Goal: Task Accomplishment & Management: Complete application form

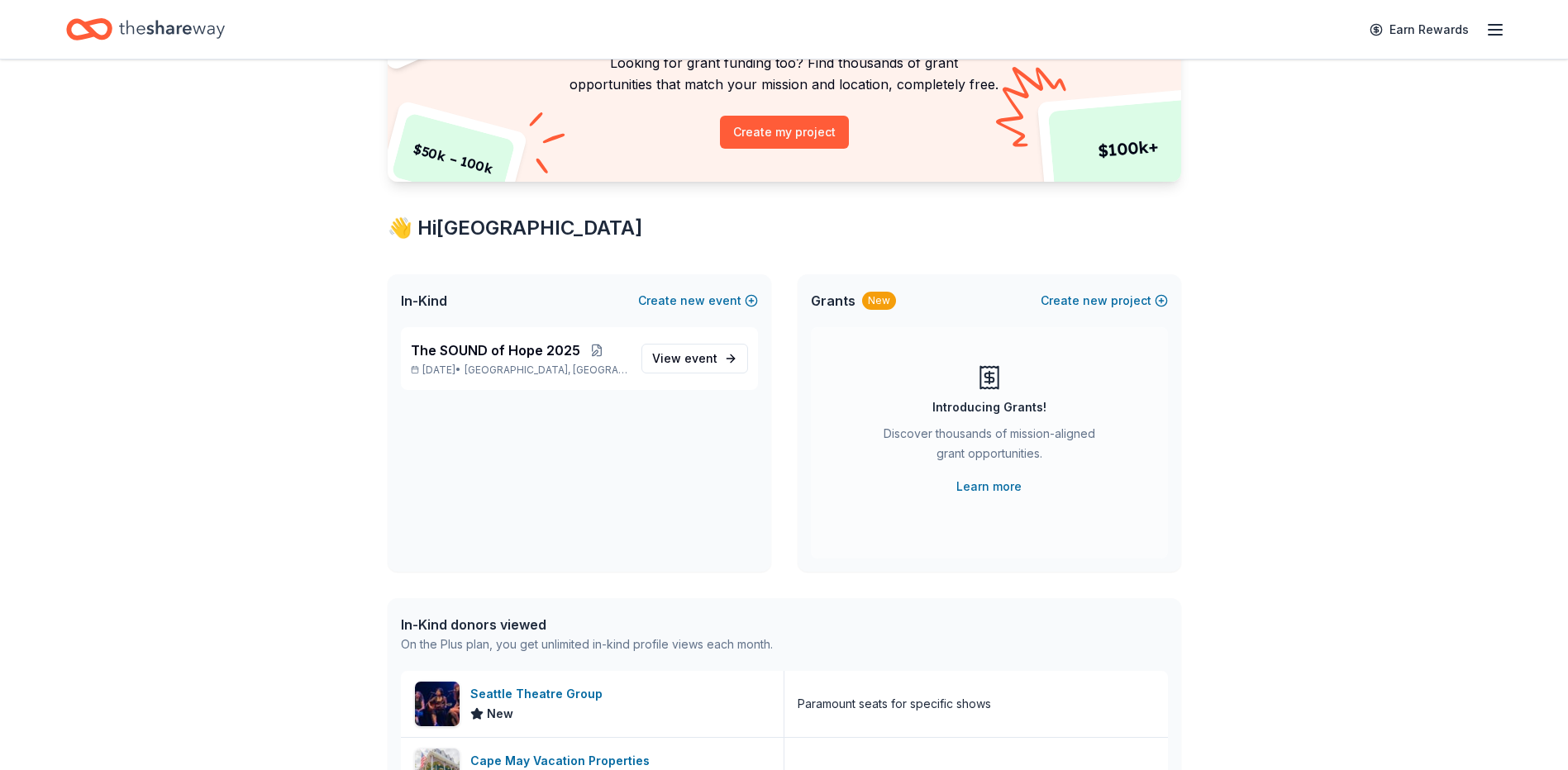
scroll to position [165, 0]
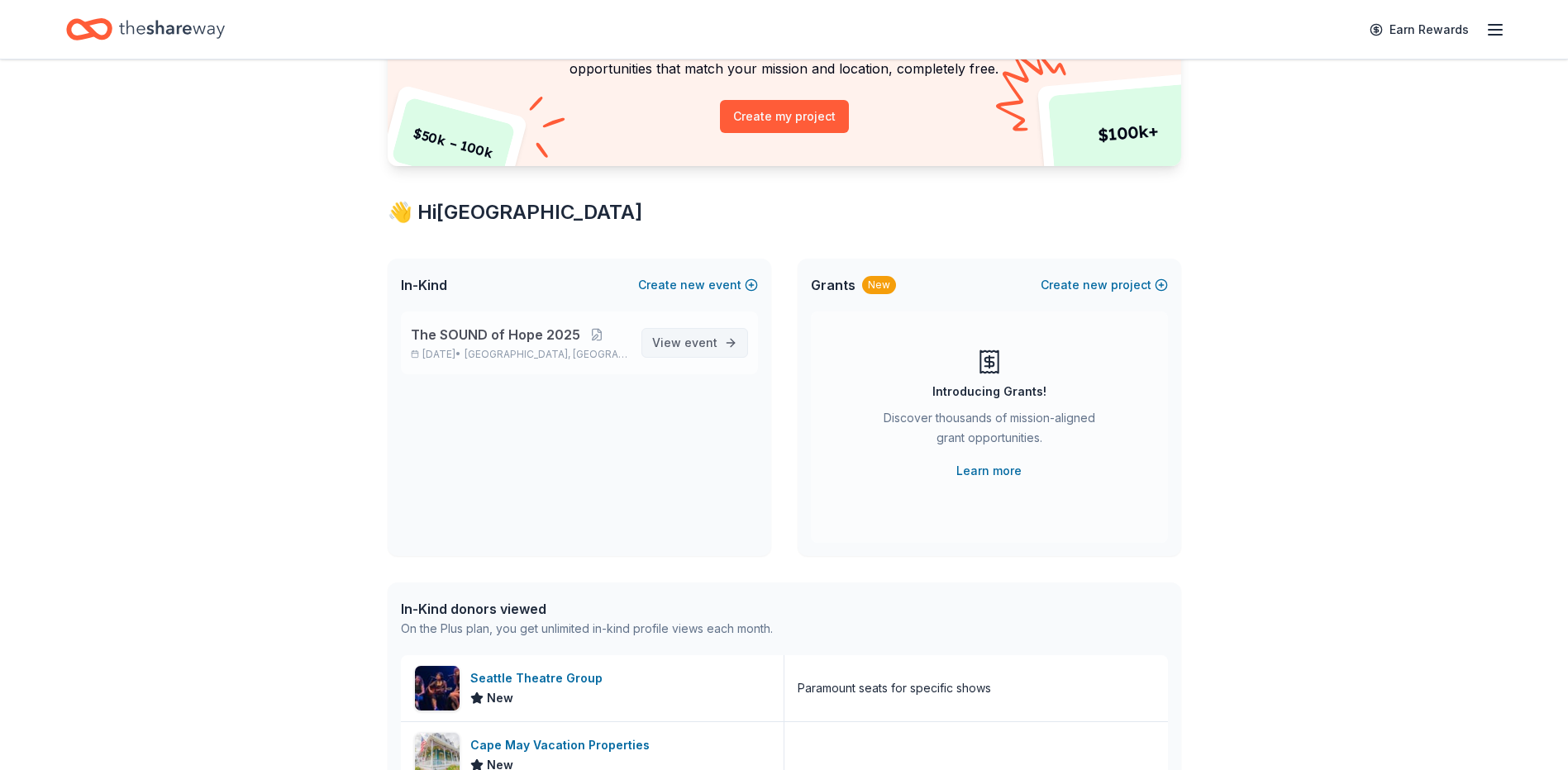
click at [694, 330] on link "View event" at bounding box center [694, 343] width 107 height 30
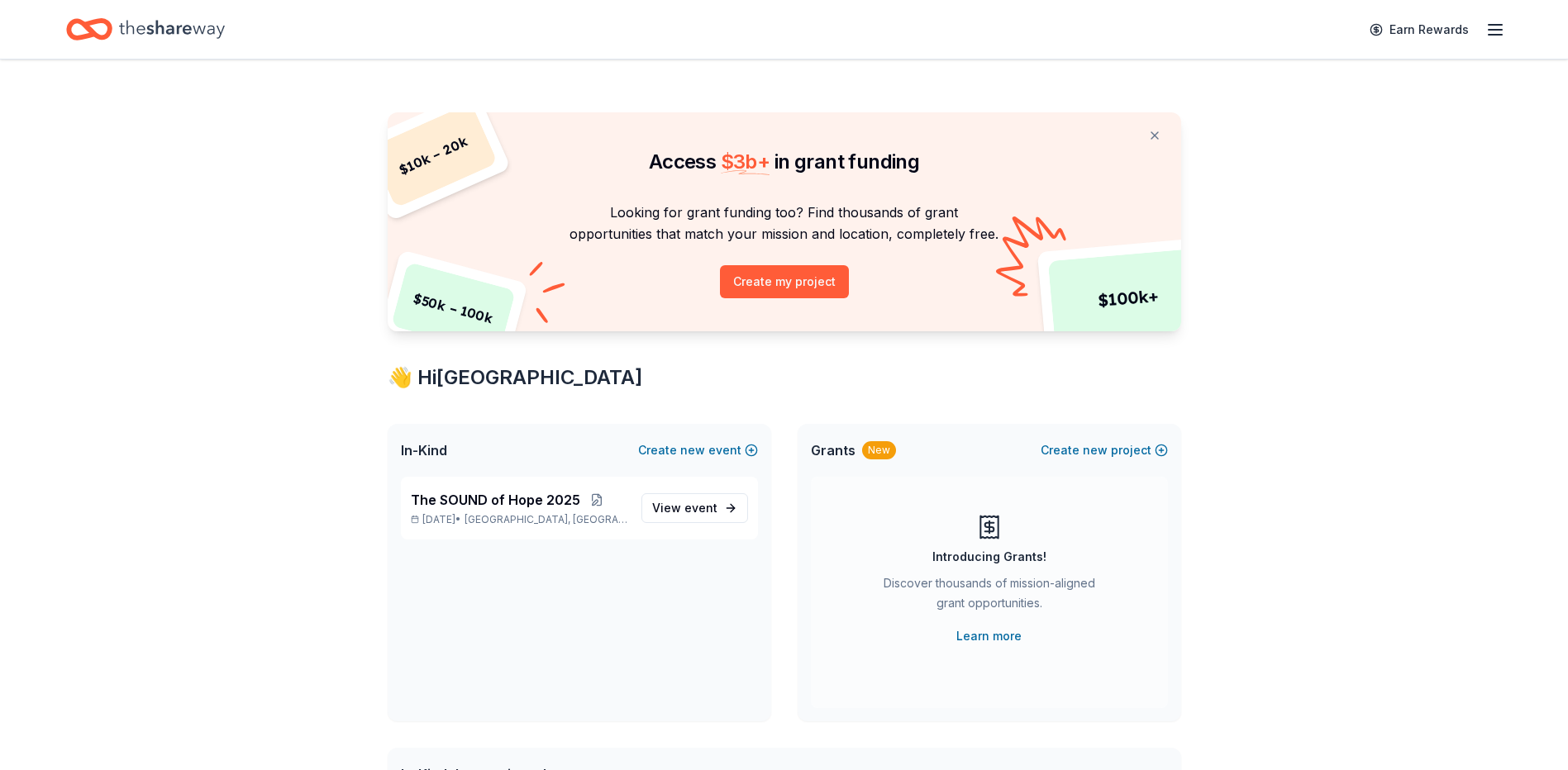
click at [150, 50] on div "Earn Rewards" at bounding box center [784, 29] width 1568 height 59
click at [150, 28] on icon "Home" at bounding box center [171, 29] width 106 height 34
click at [706, 511] on span "event" at bounding box center [700, 507] width 33 height 14
click at [606, 506] on p "The SOUND of Hope 2025" at bounding box center [520, 500] width 218 height 20
click at [718, 498] on link "View event" at bounding box center [694, 508] width 107 height 30
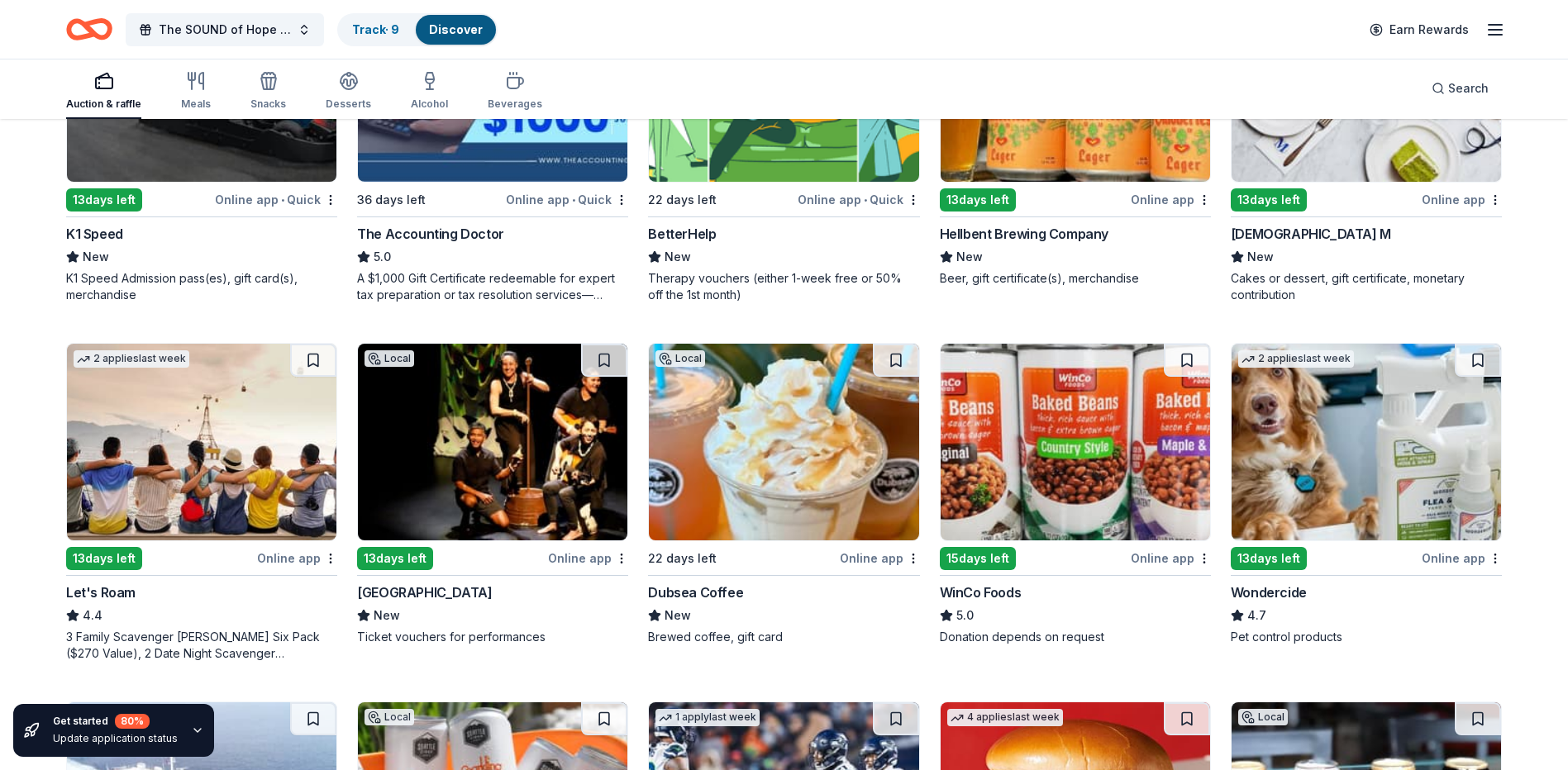
scroll to position [662, 0]
click at [165, 422] on img at bounding box center [202, 443] width 269 height 197
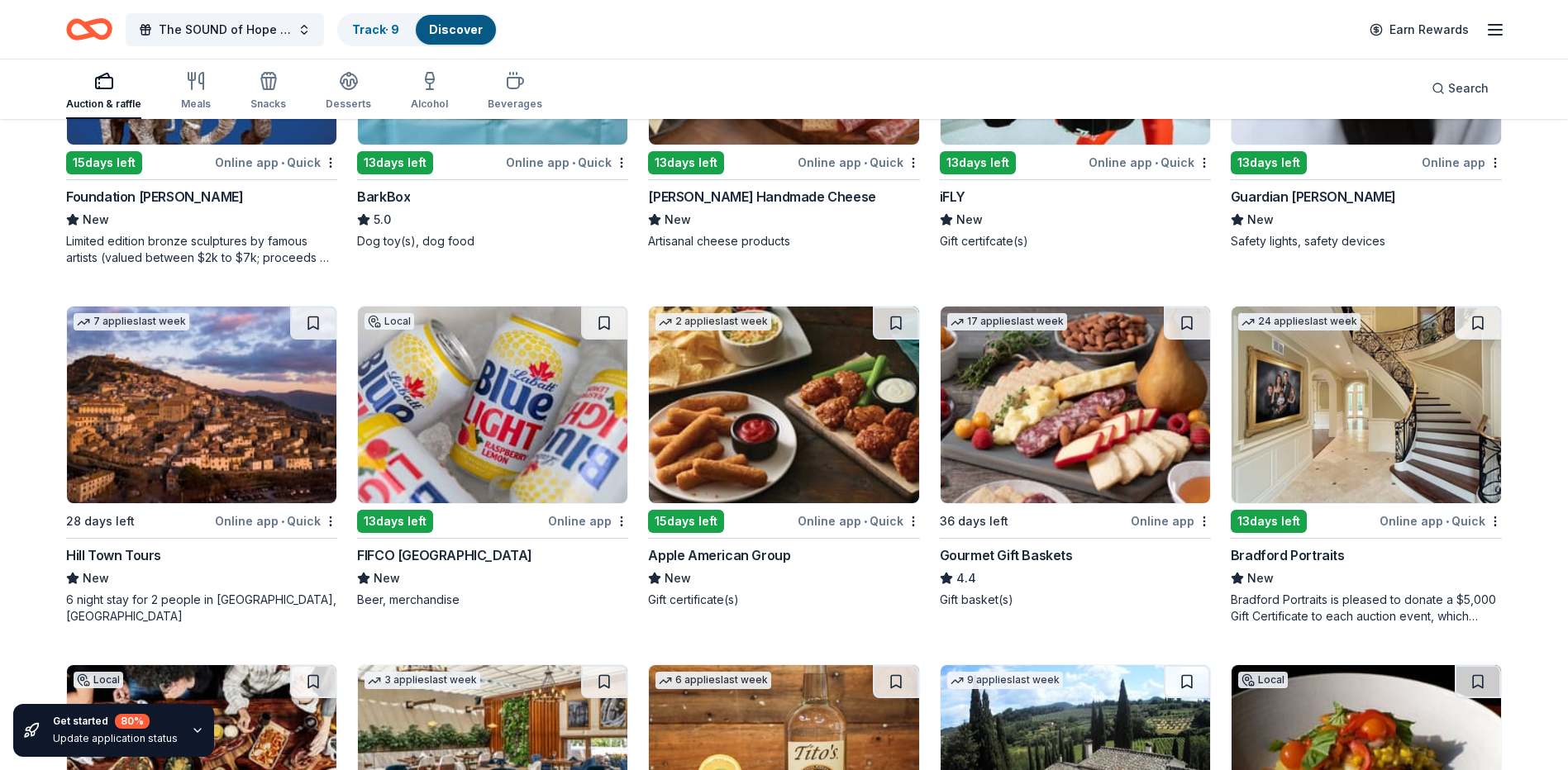
scroll to position [2573, 0]
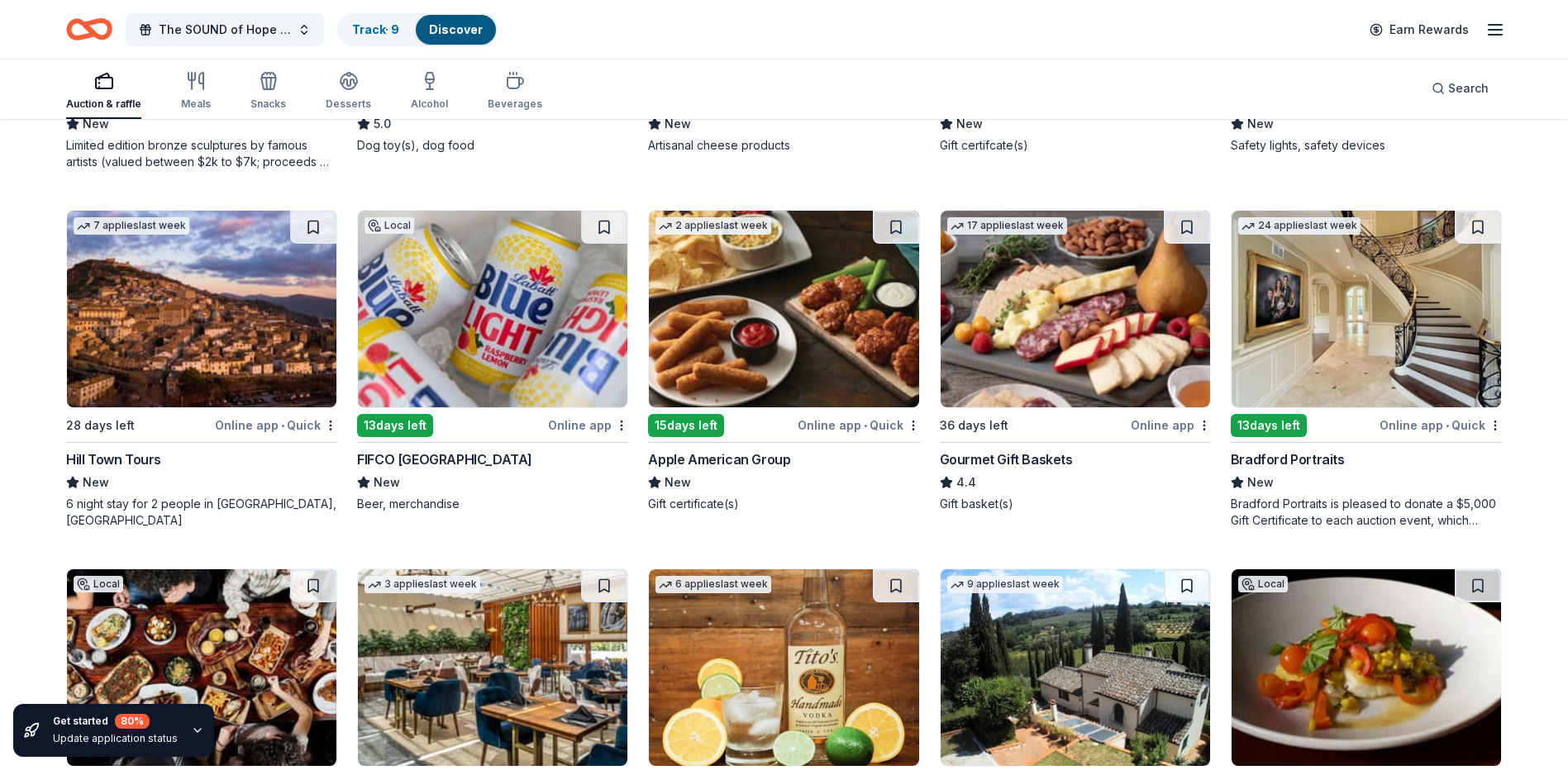
click at [230, 358] on img at bounding box center [202, 309] width 269 height 197
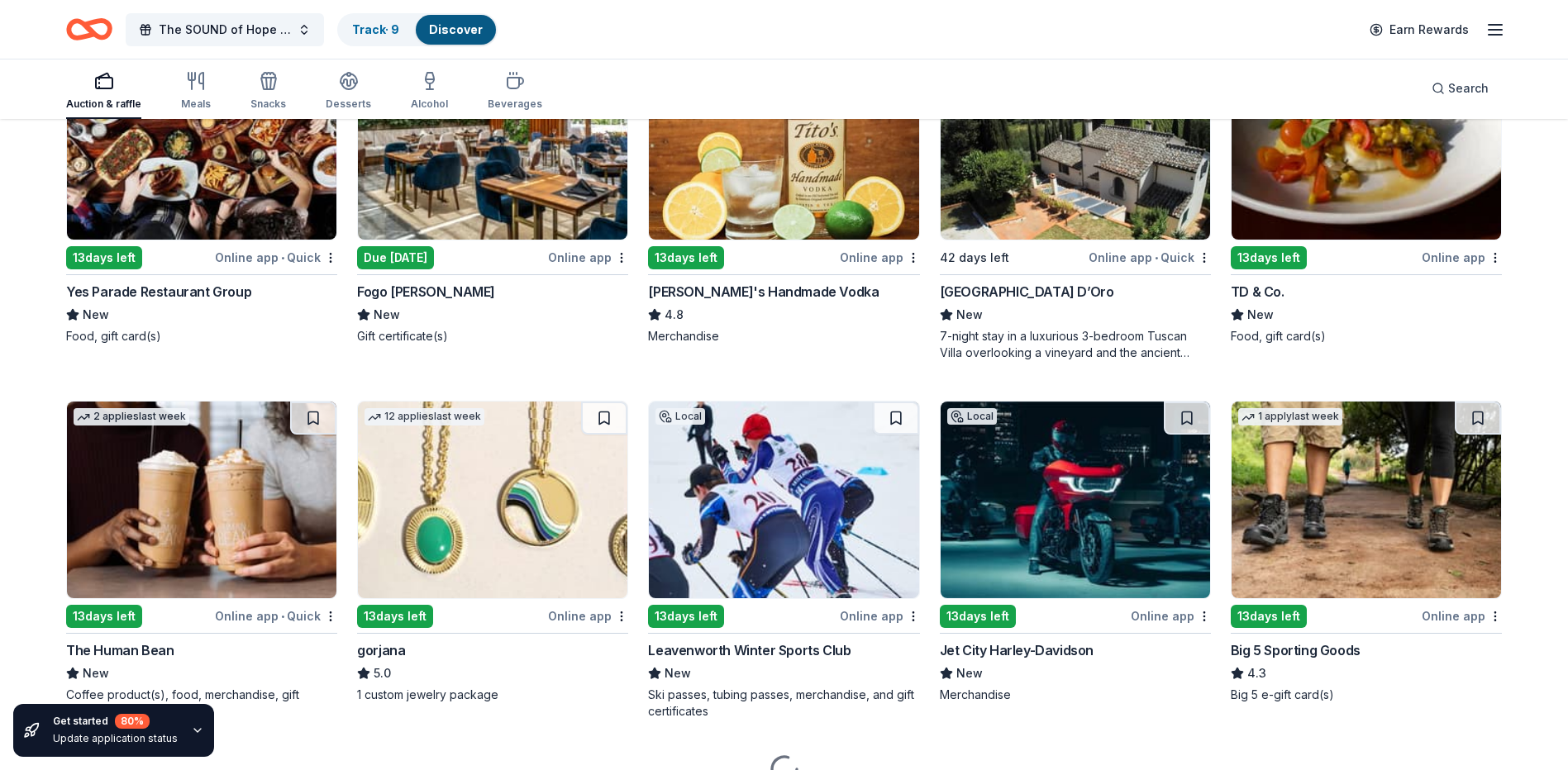
scroll to position [3151, 0]
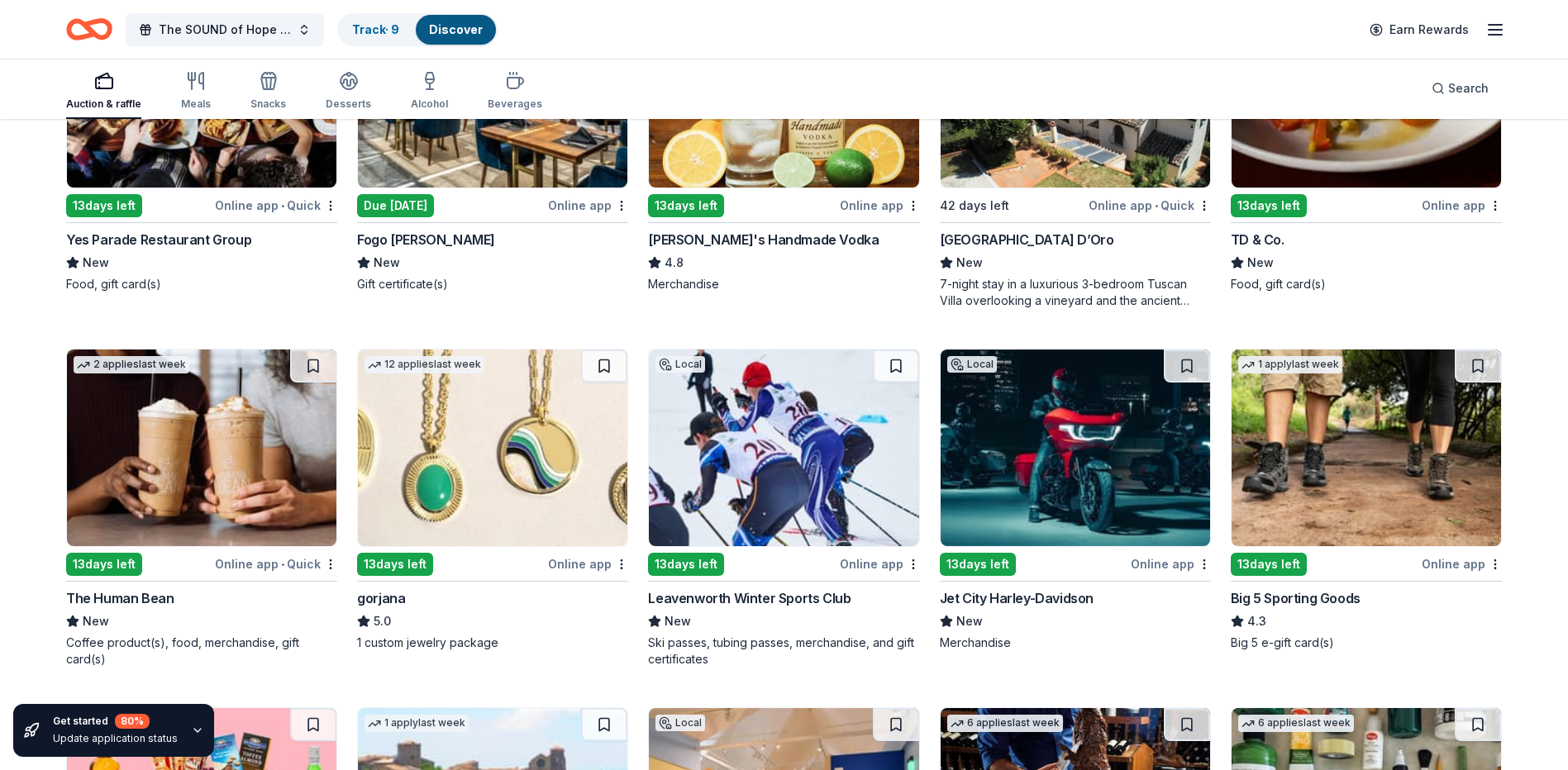
click at [828, 456] on img at bounding box center [783, 448] width 269 height 197
click at [522, 488] on img at bounding box center [492, 448] width 269 height 197
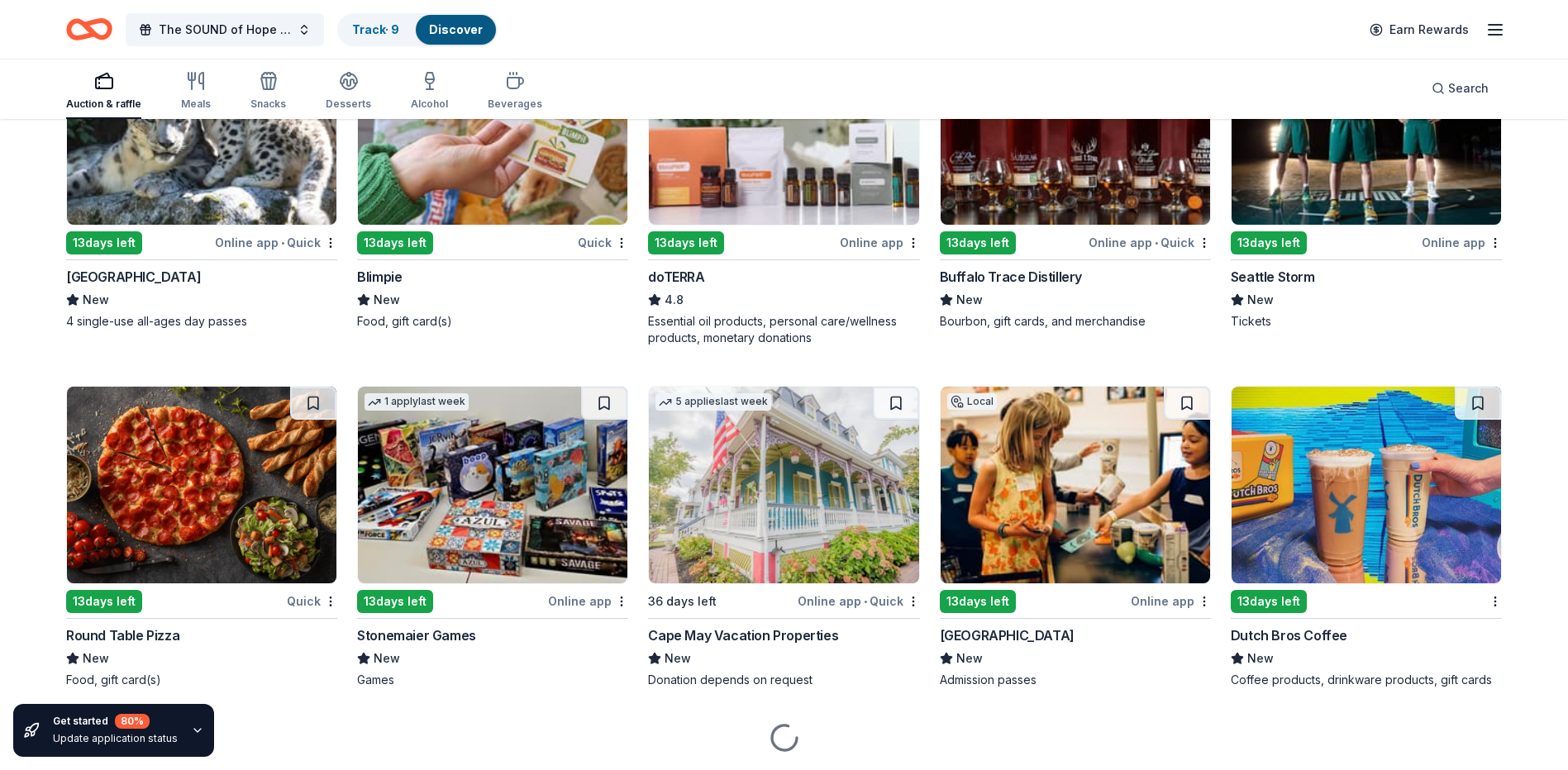
scroll to position [4583, 0]
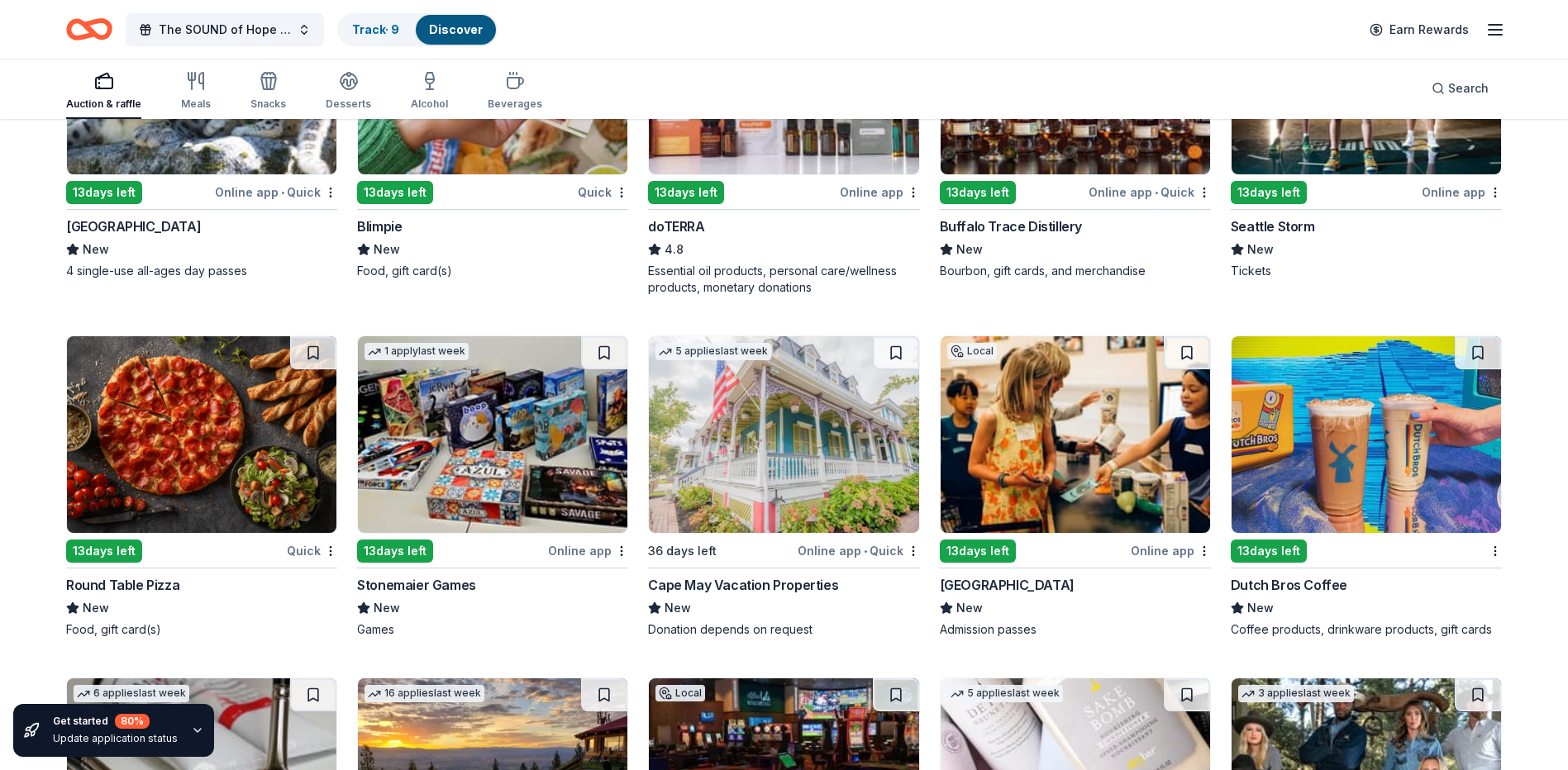
click at [1046, 448] on img at bounding box center [1076, 435] width 269 height 197
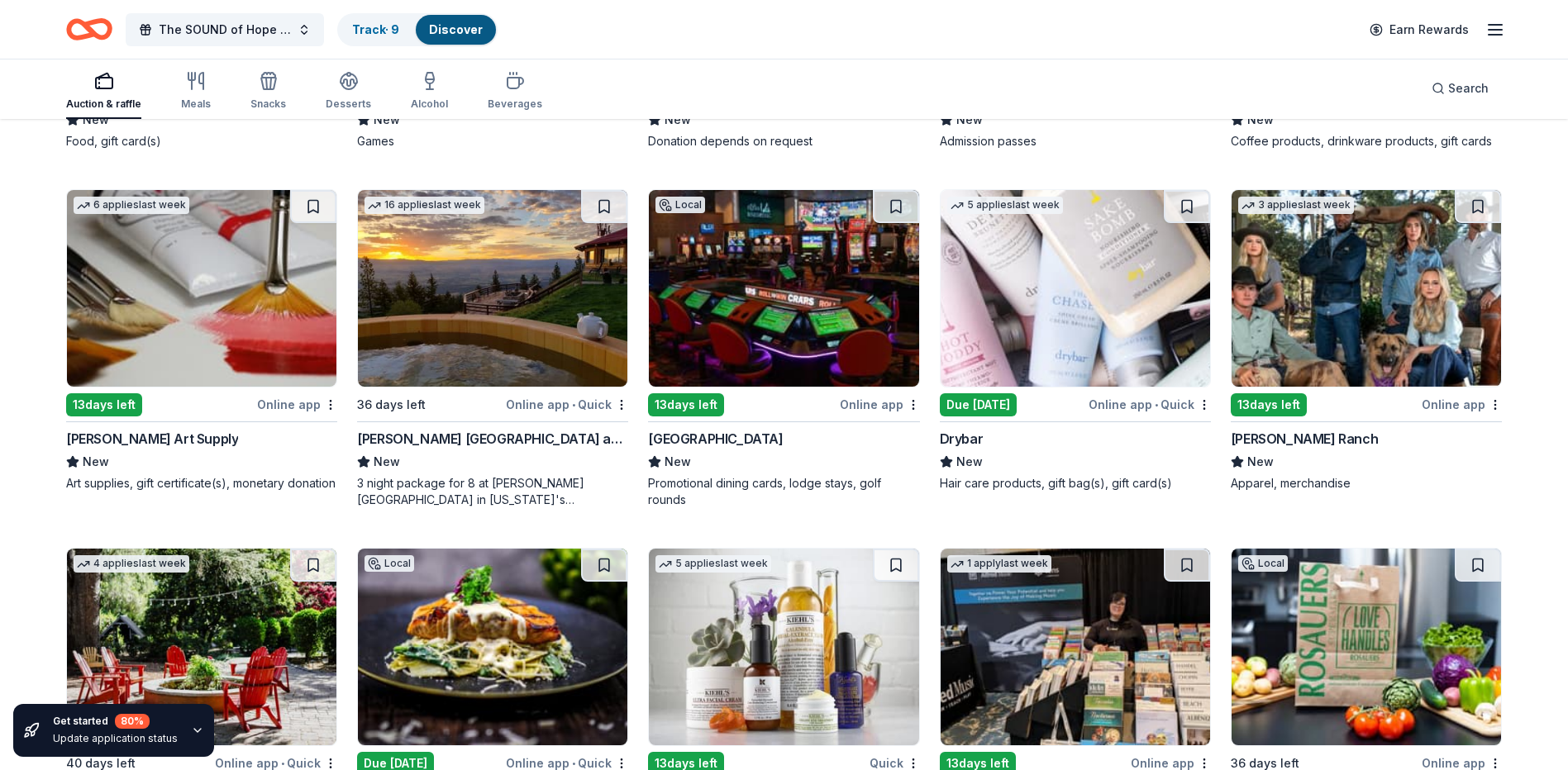
scroll to position [5079, 0]
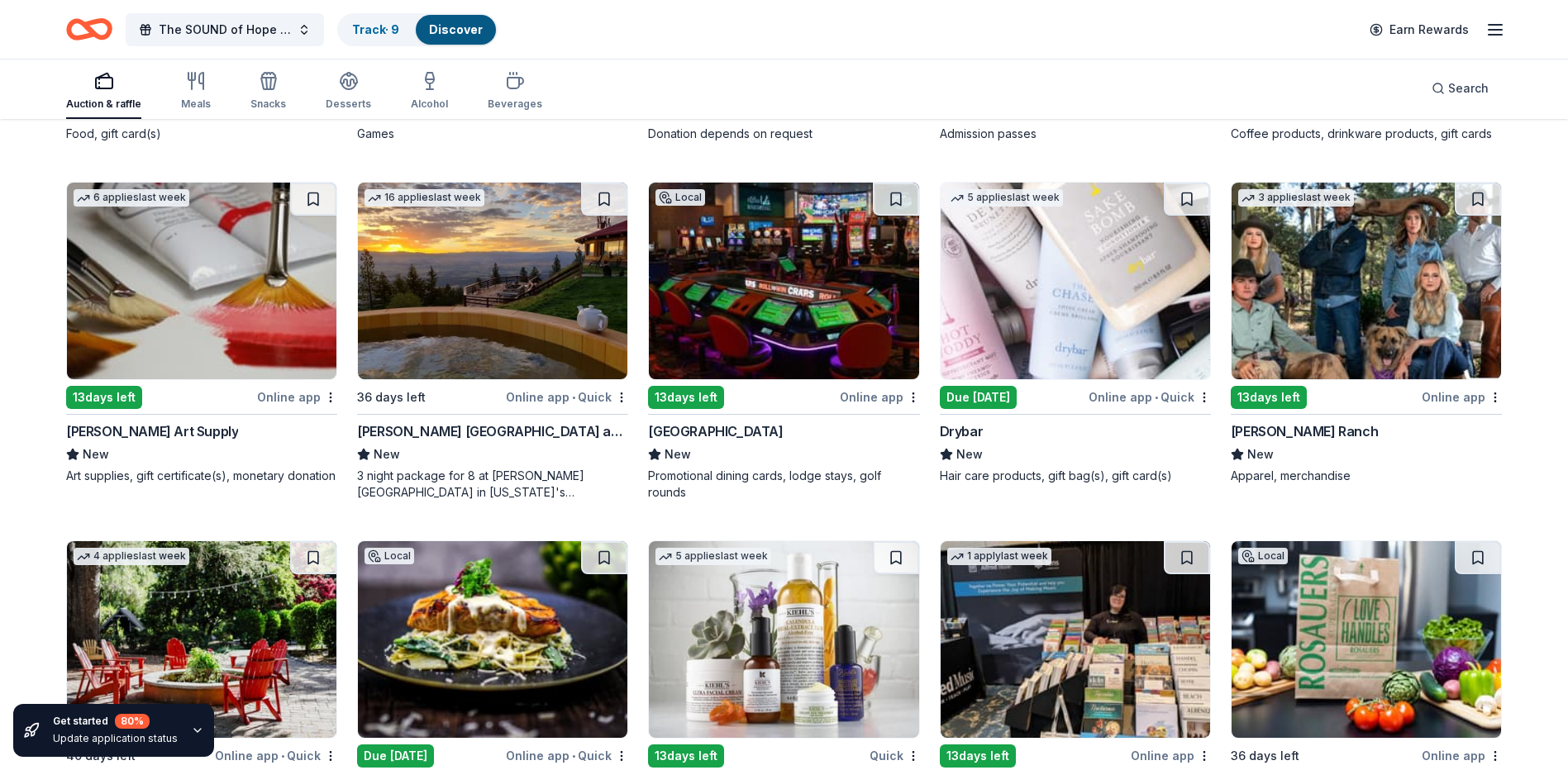
click at [1129, 329] on img at bounding box center [1076, 281] width 269 height 197
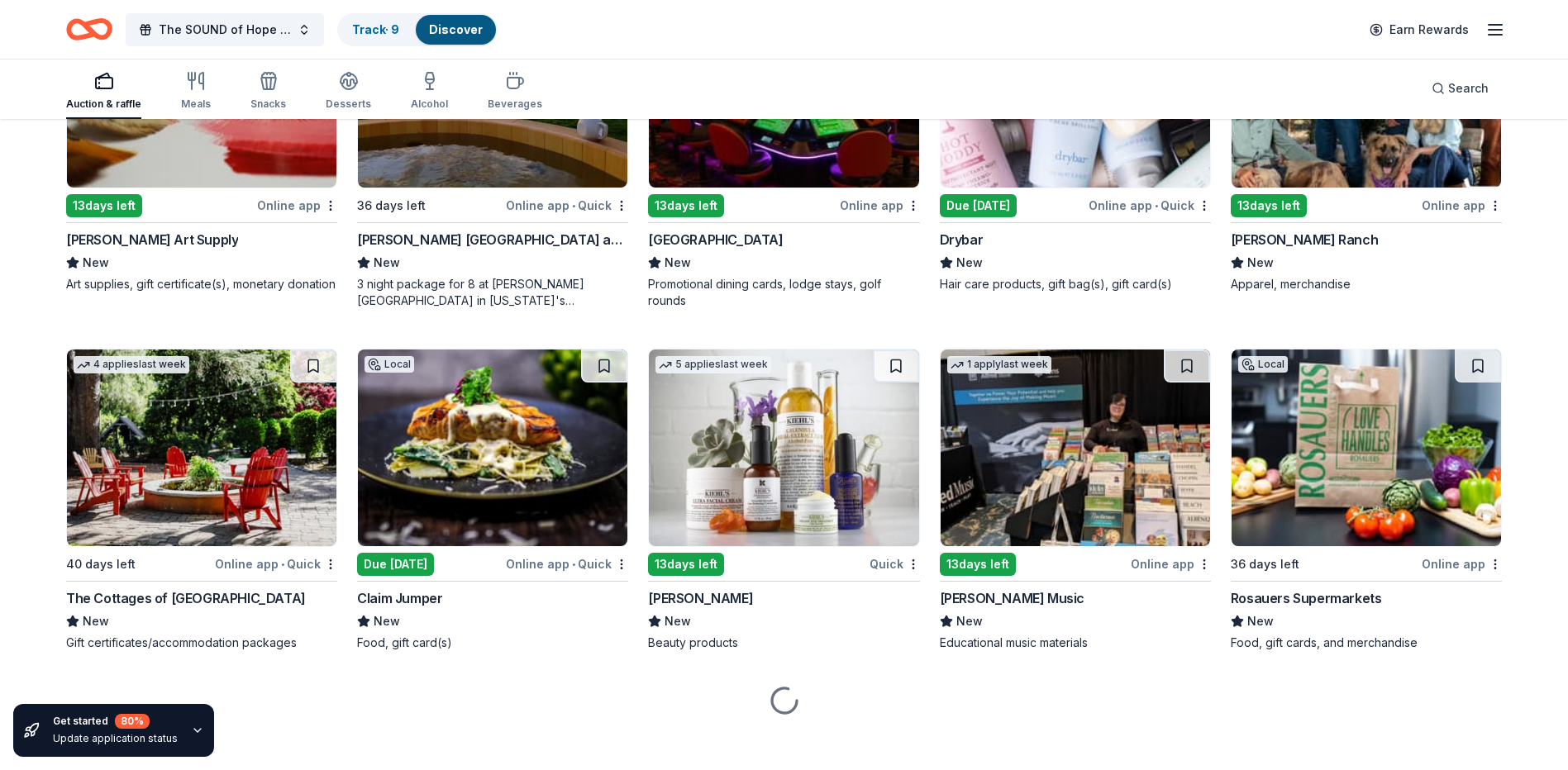
scroll to position [5284, 0]
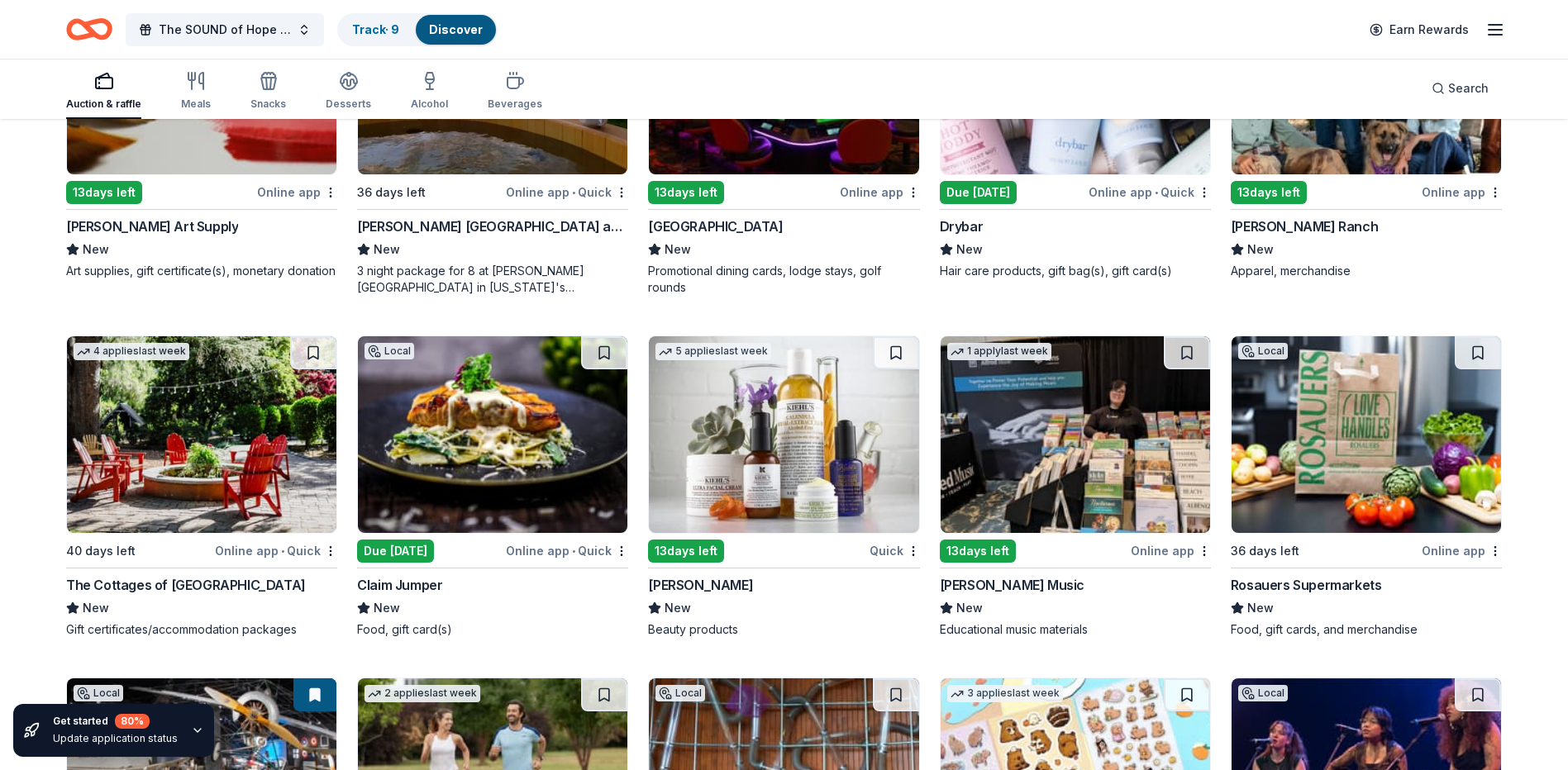
click at [791, 457] on img at bounding box center [783, 435] width 269 height 197
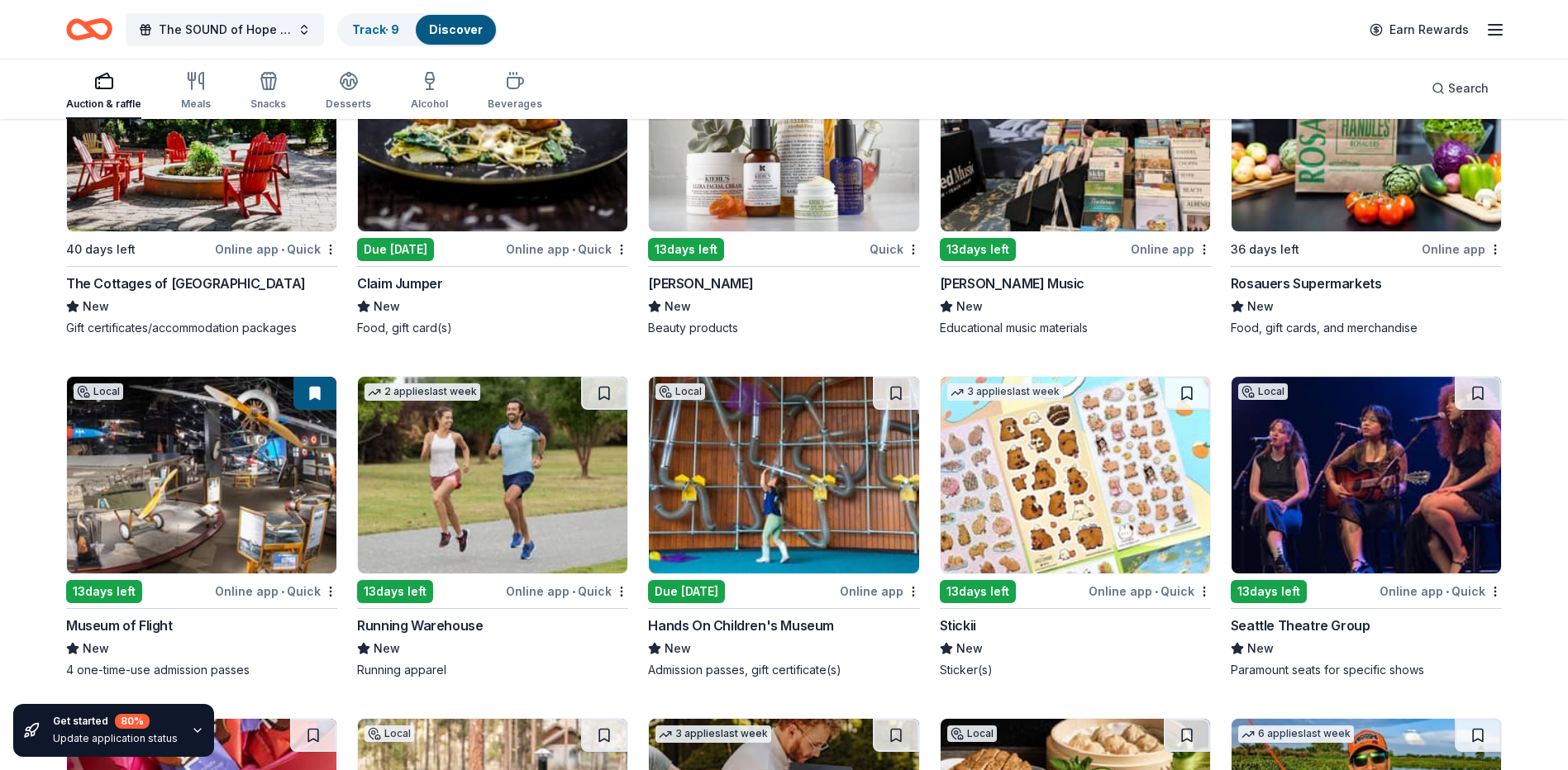
scroll to position [5614, 0]
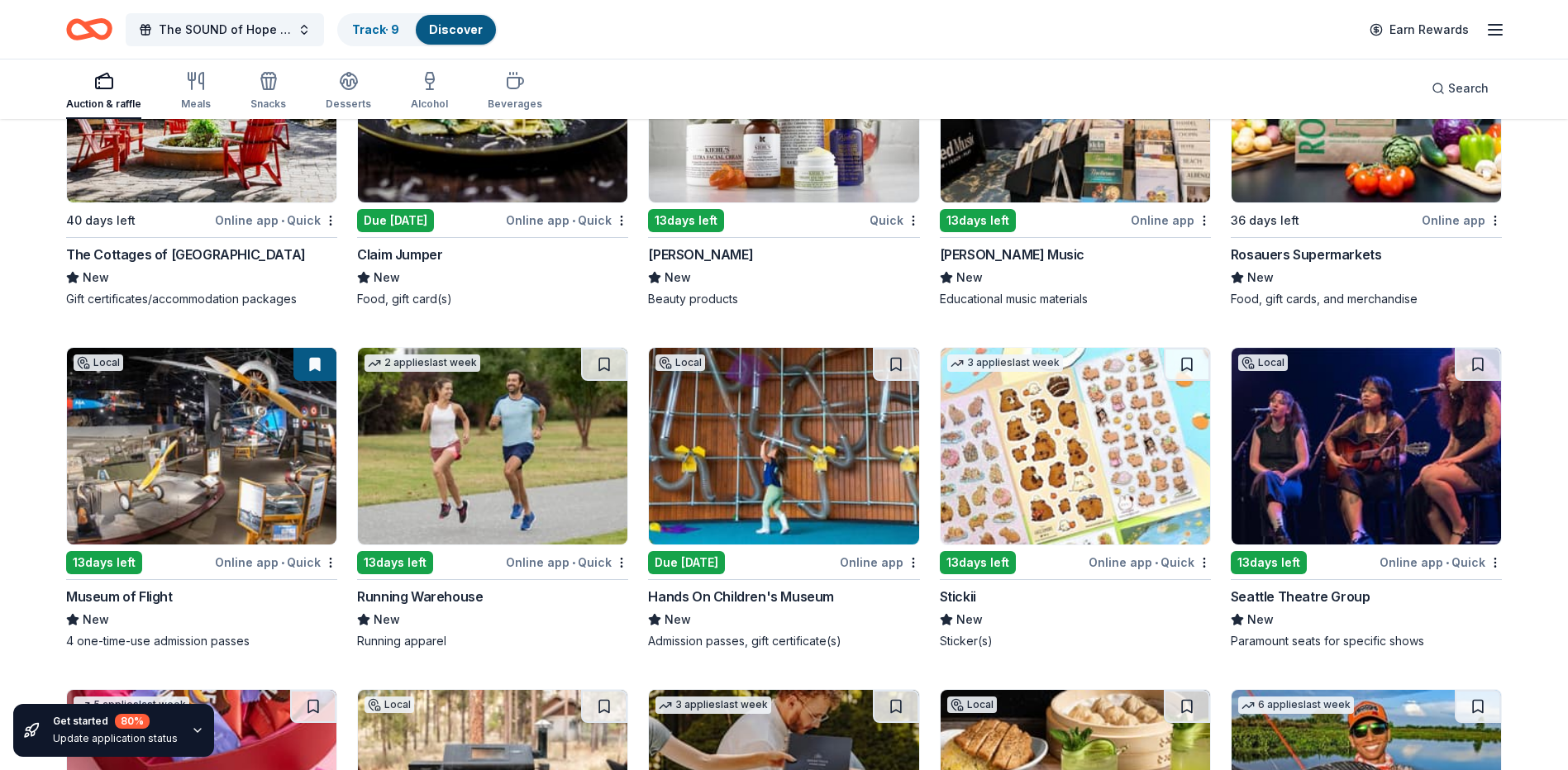
click at [228, 418] on img at bounding box center [202, 446] width 269 height 197
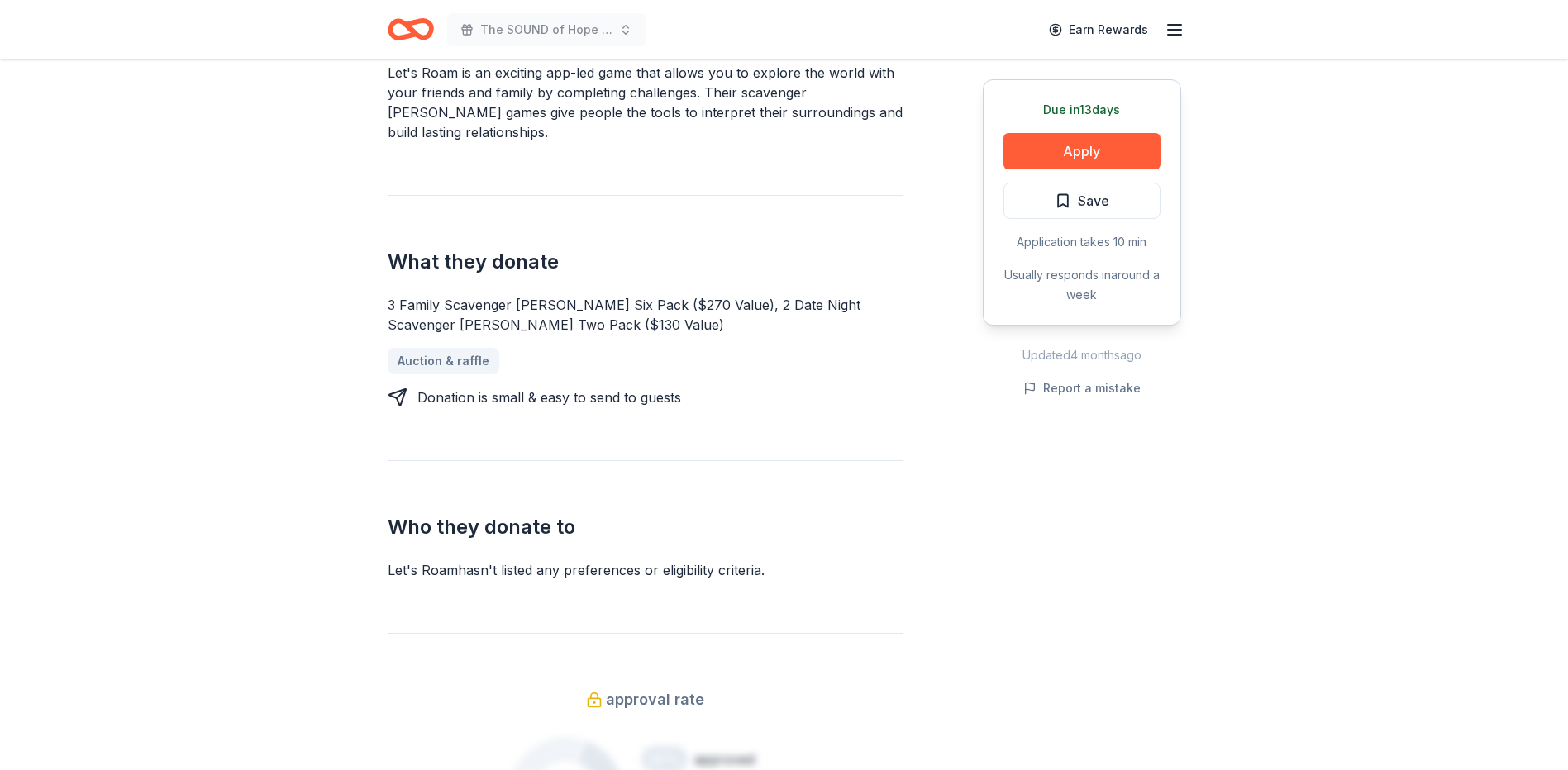
scroll to position [578, 0]
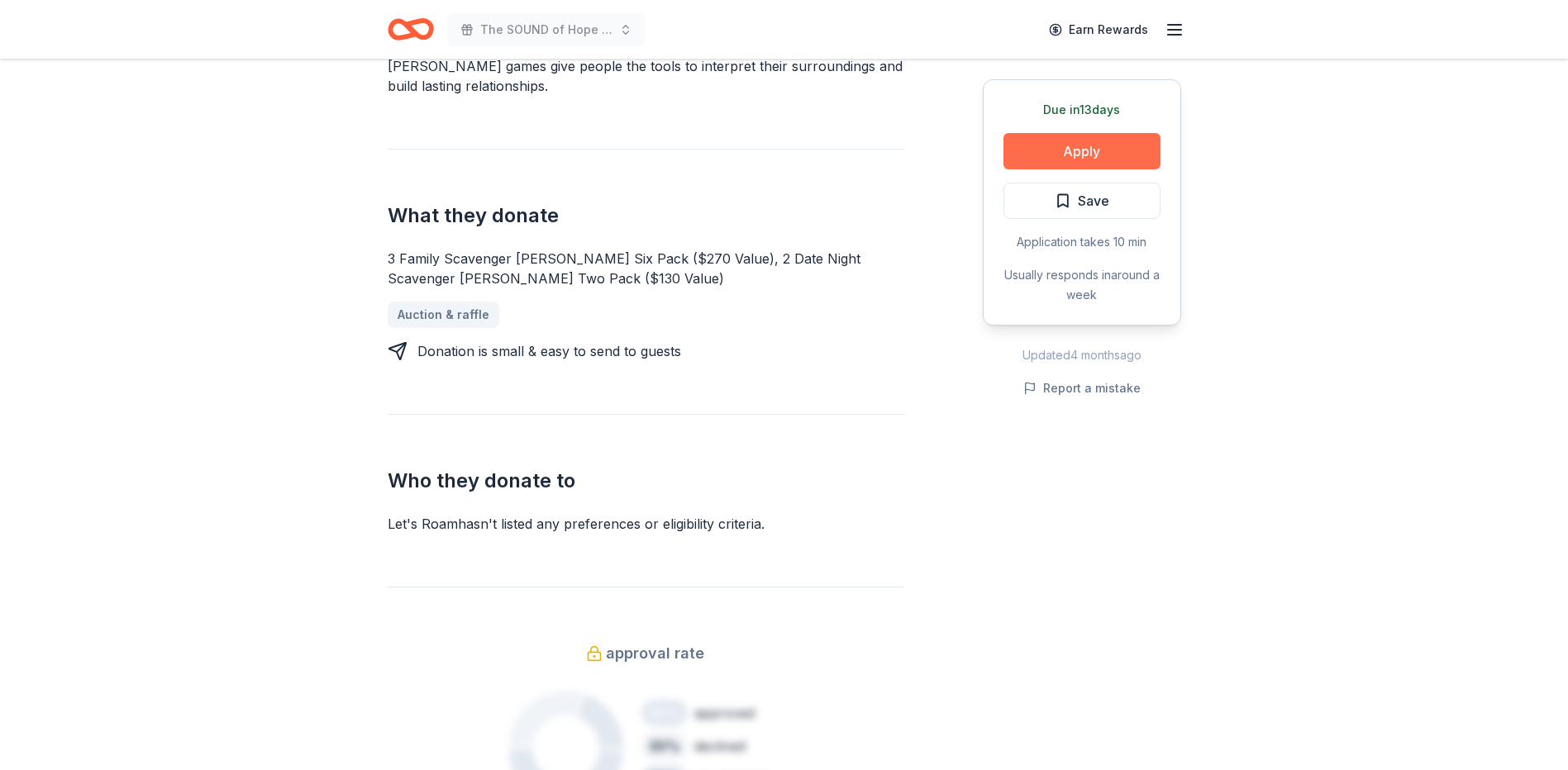
click at [1142, 149] on button "Apply" at bounding box center [1082, 150] width 157 height 36
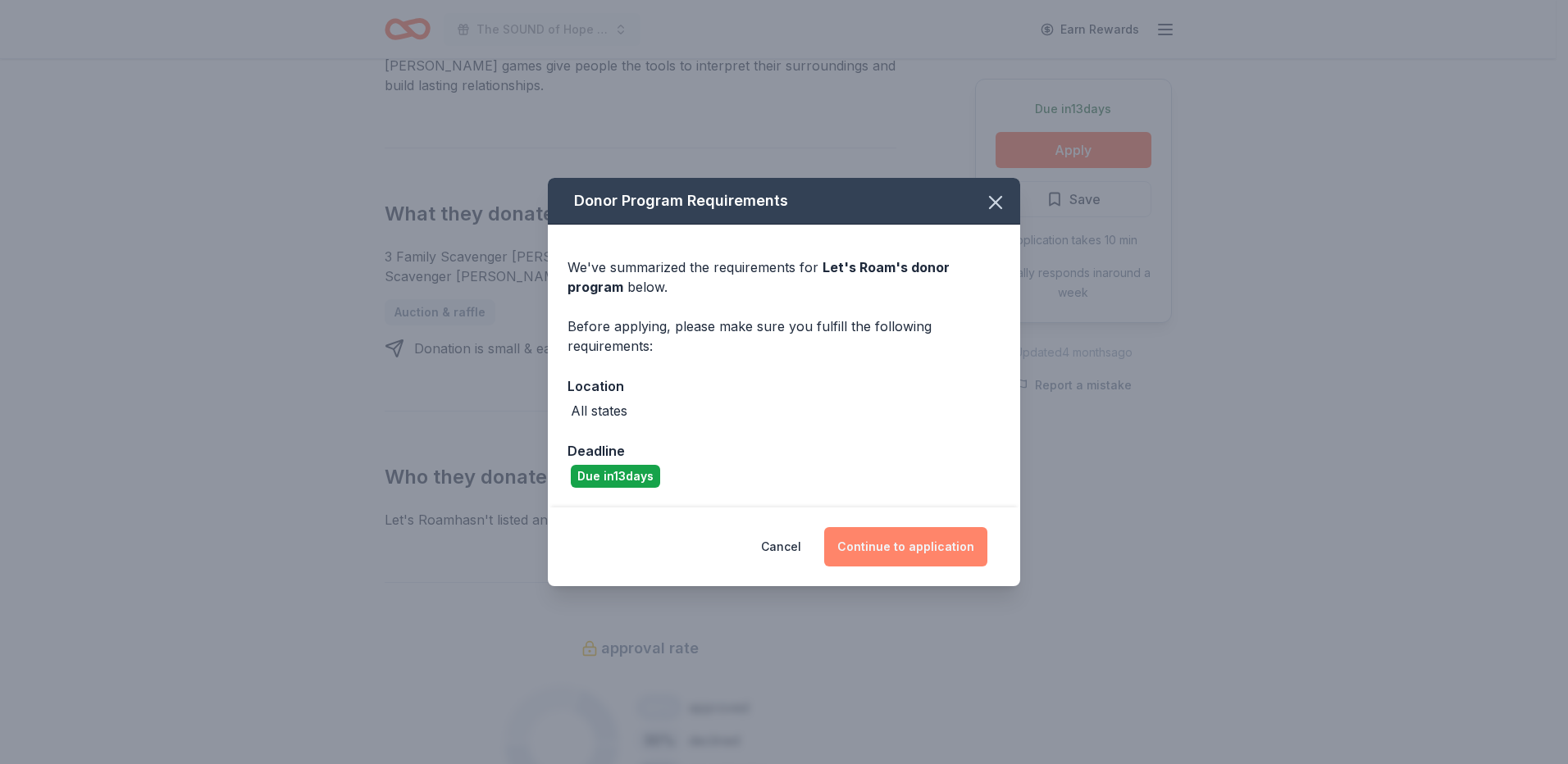
click at [873, 554] on button "Continue to application" at bounding box center [906, 547] width 163 height 39
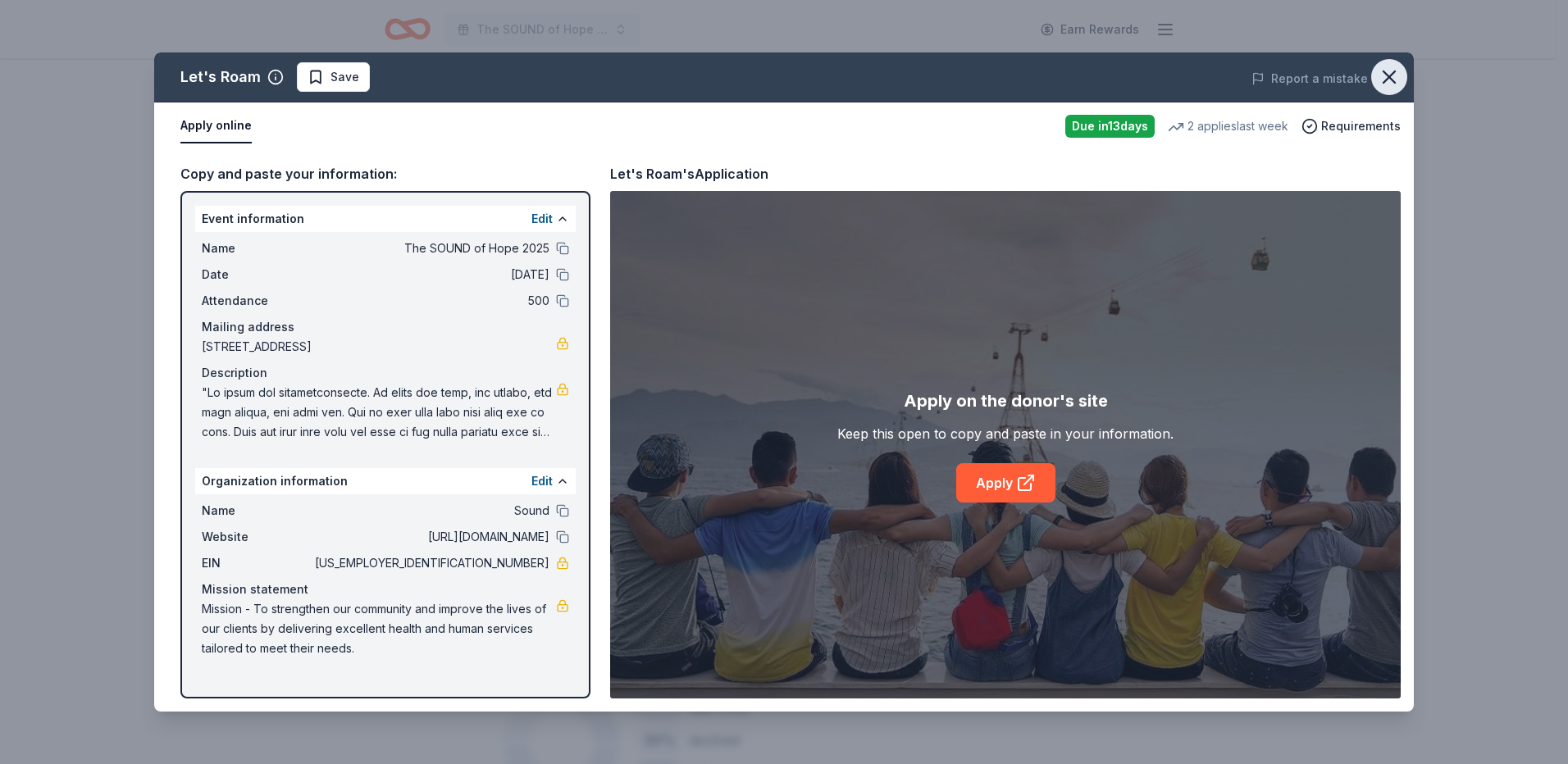
click at [1390, 82] on icon "button" at bounding box center [1389, 77] width 23 height 23
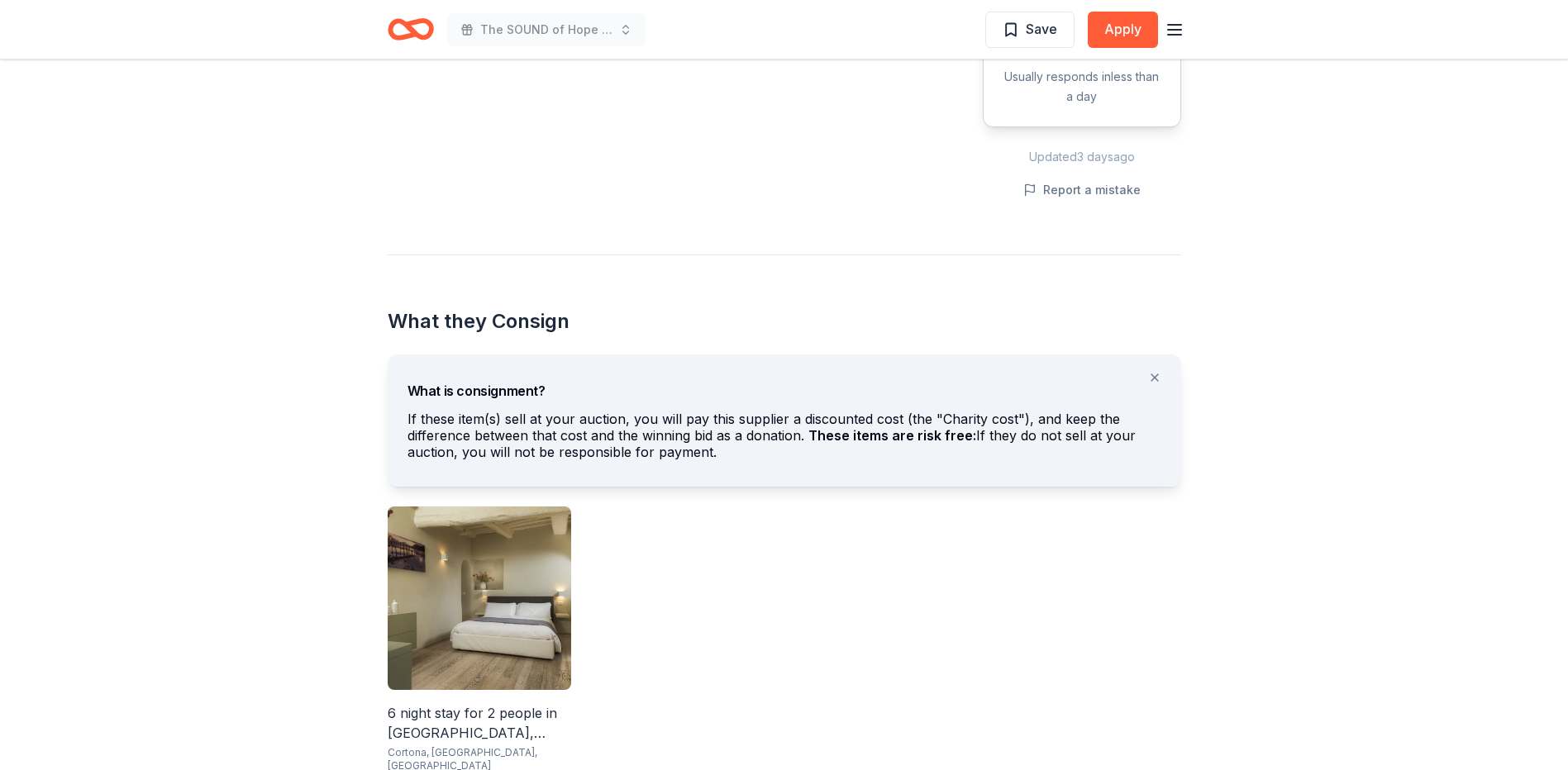
scroll to position [744, 0]
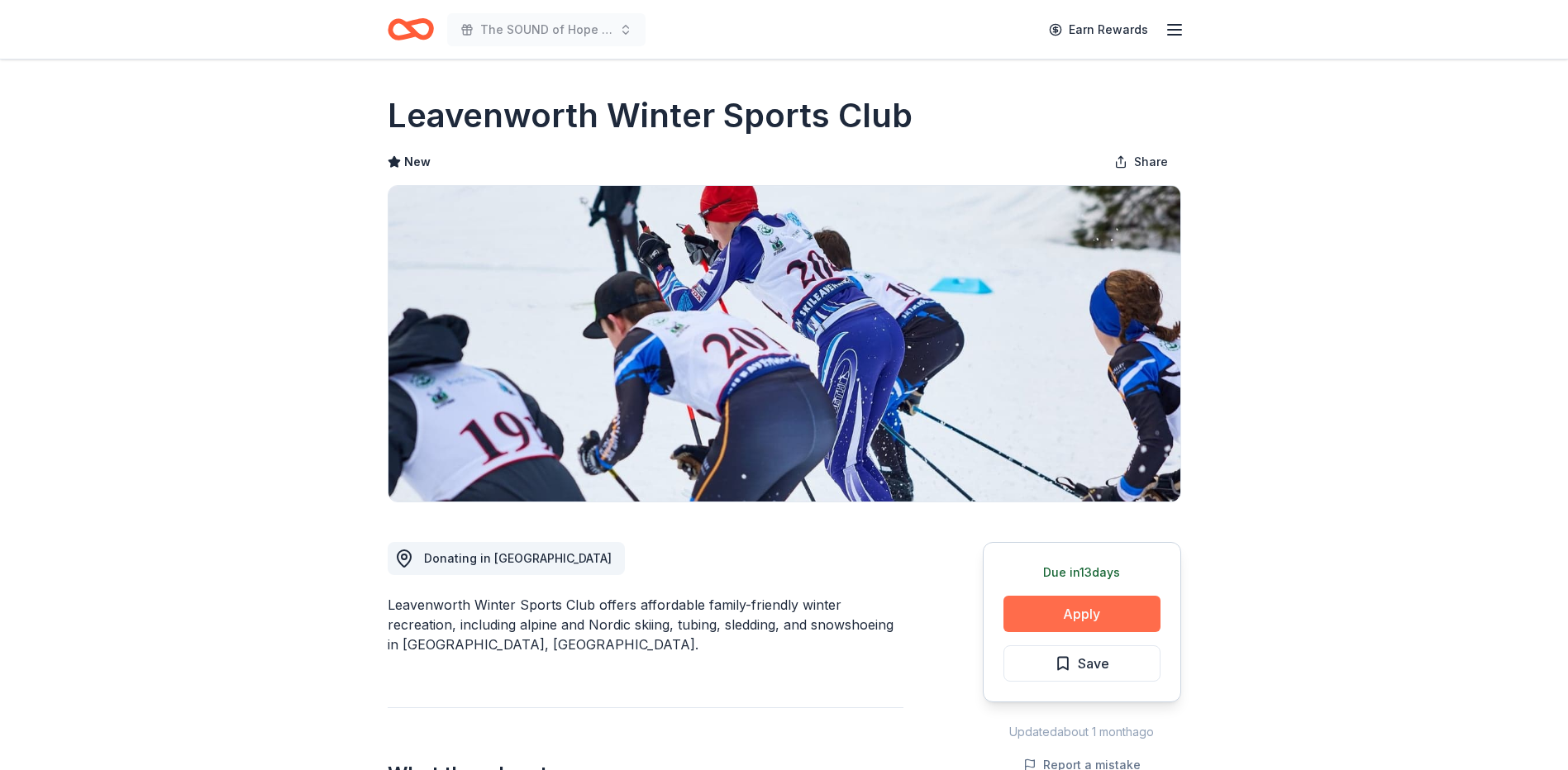
click at [1085, 613] on button "Apply" at bounding box center [1082, 614] width 157 height 36
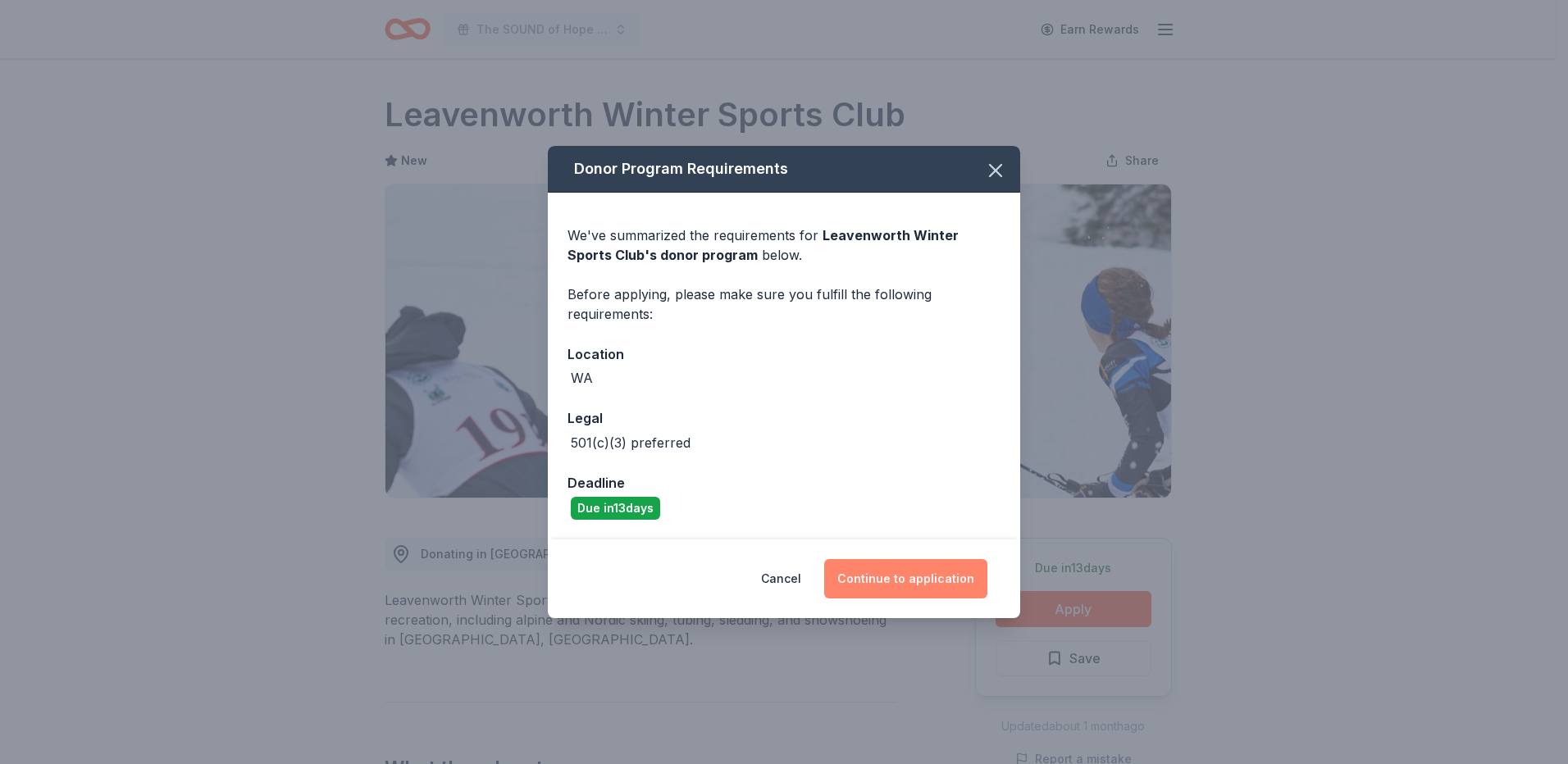
click at [886, 578] on button "Continue to application" at bounding box center [906, 579] width 163 height 39
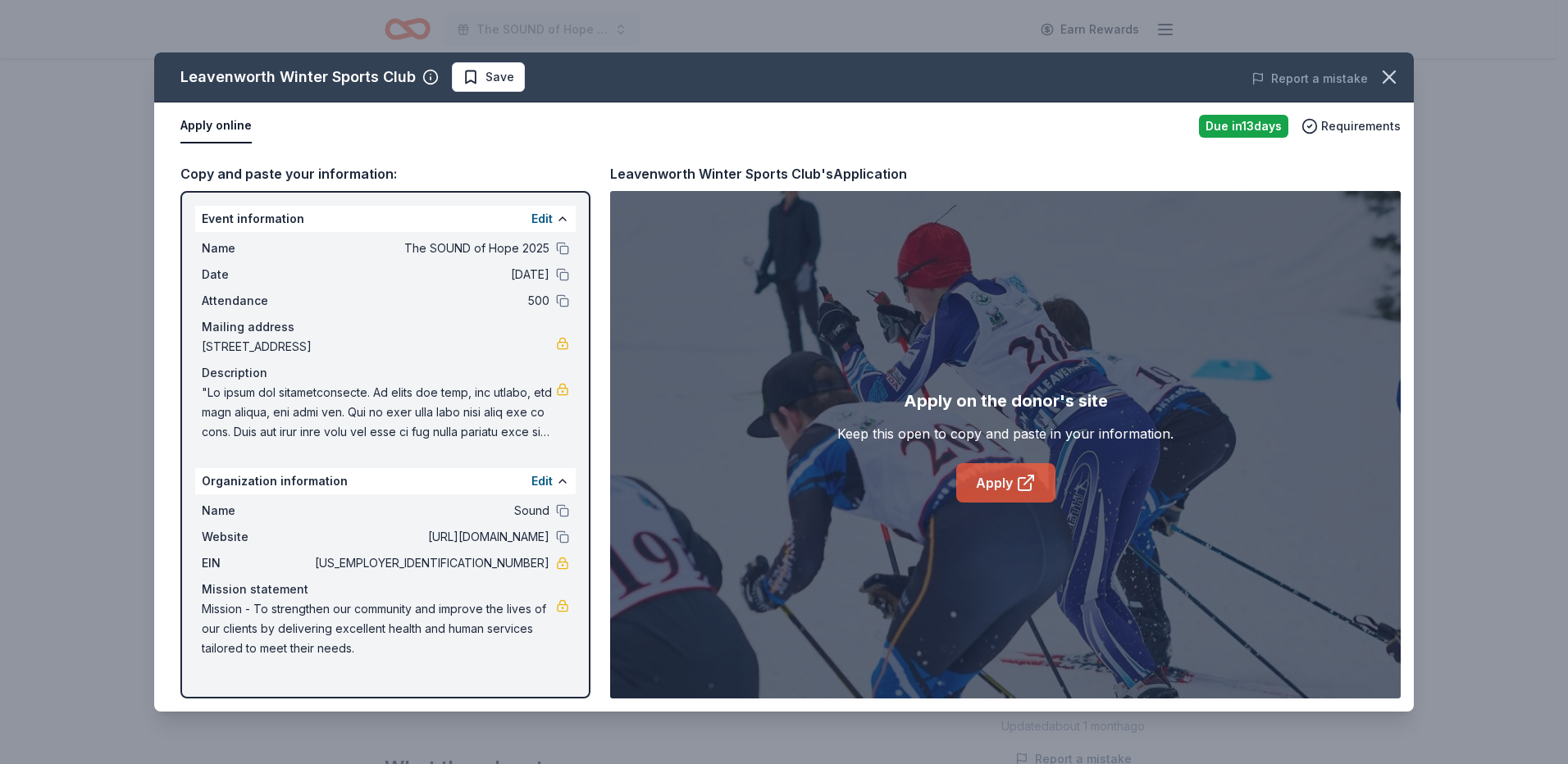
click at [1014, 489] on link "Apply" at bounding box center [1005, 483] width 99 height 39
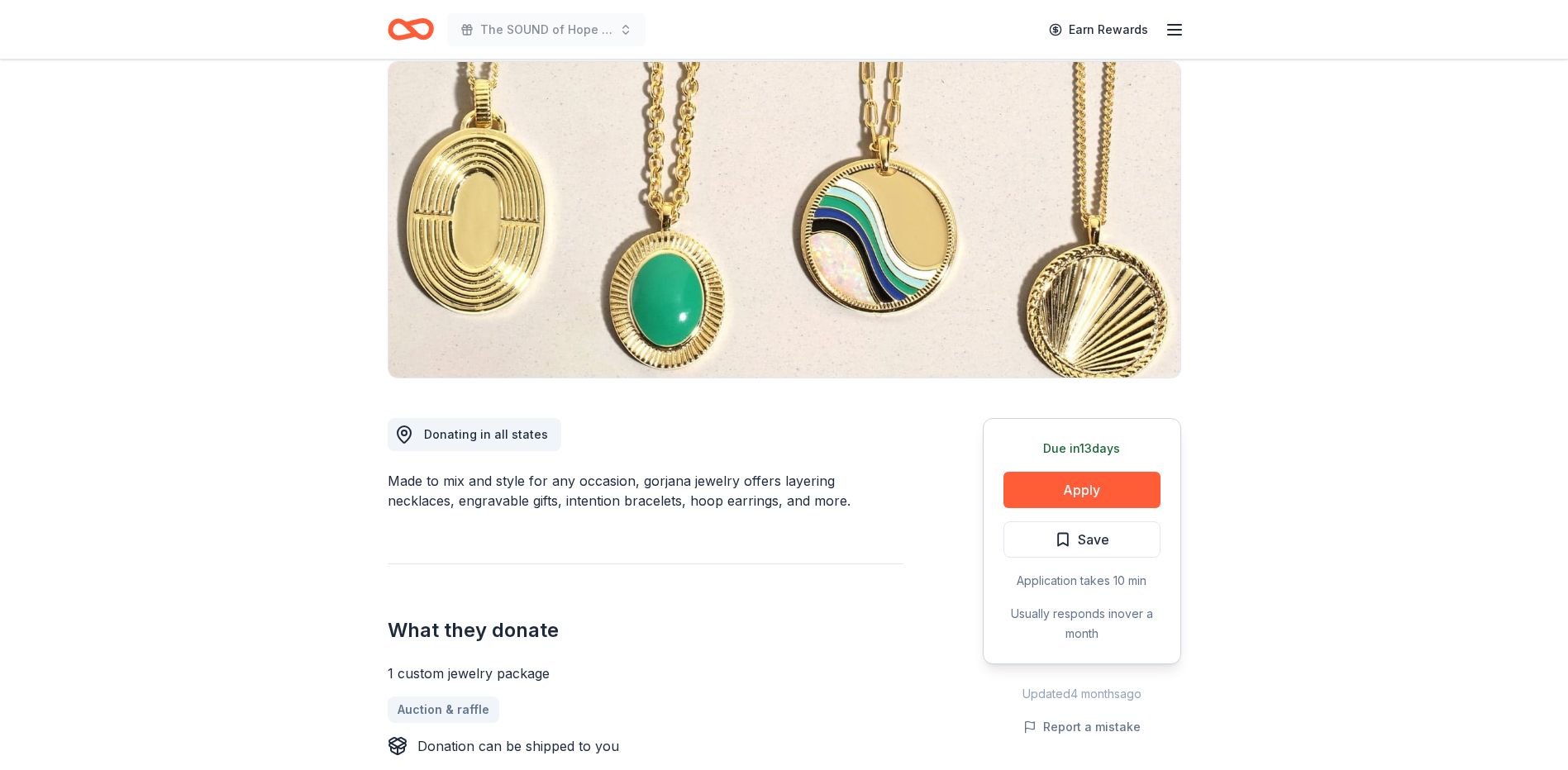
scroll to position [331, 0]
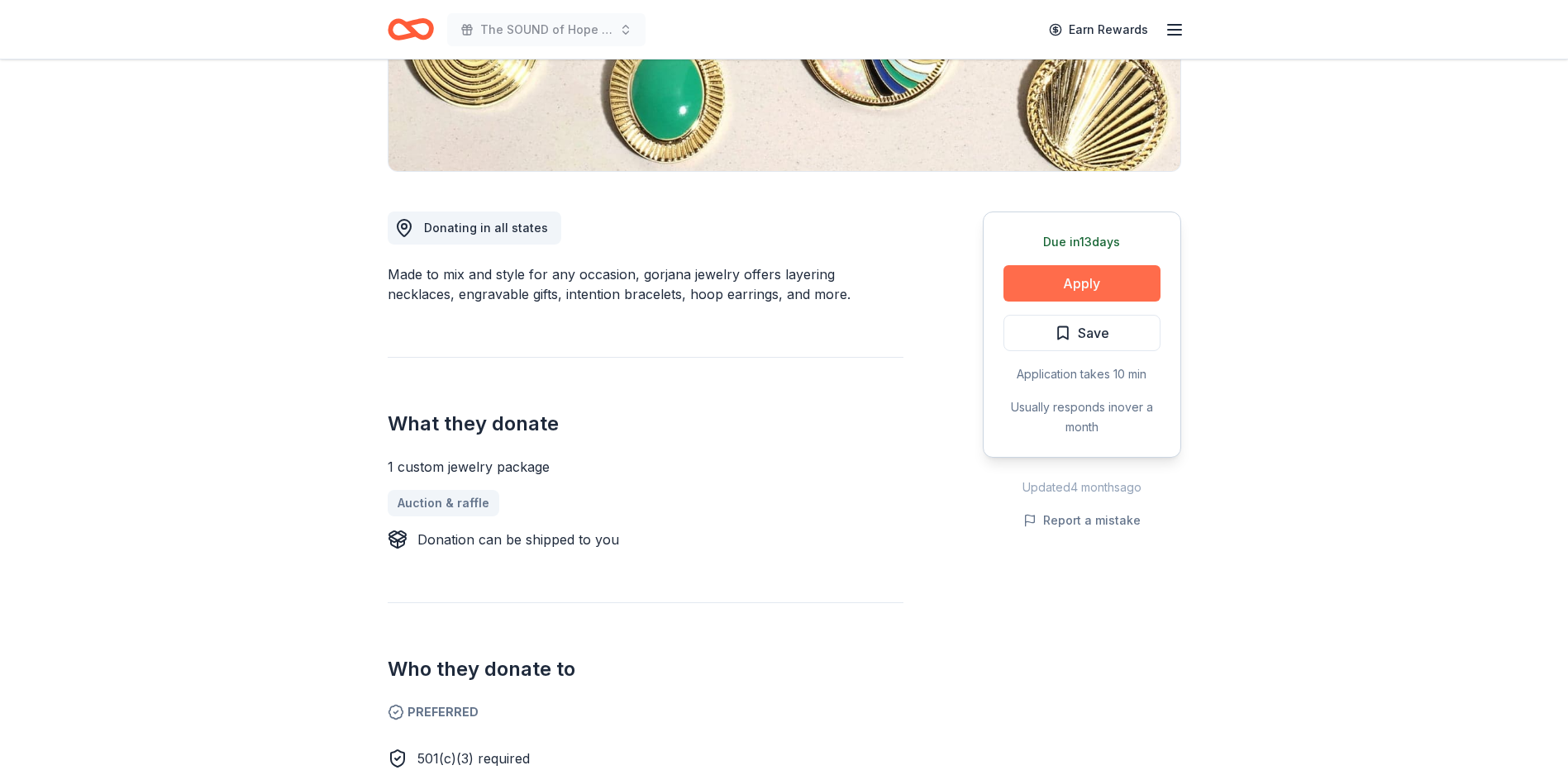
click at [1067, 292] on button "Apply" at bounding box center [1082, 283] width 157 height 36
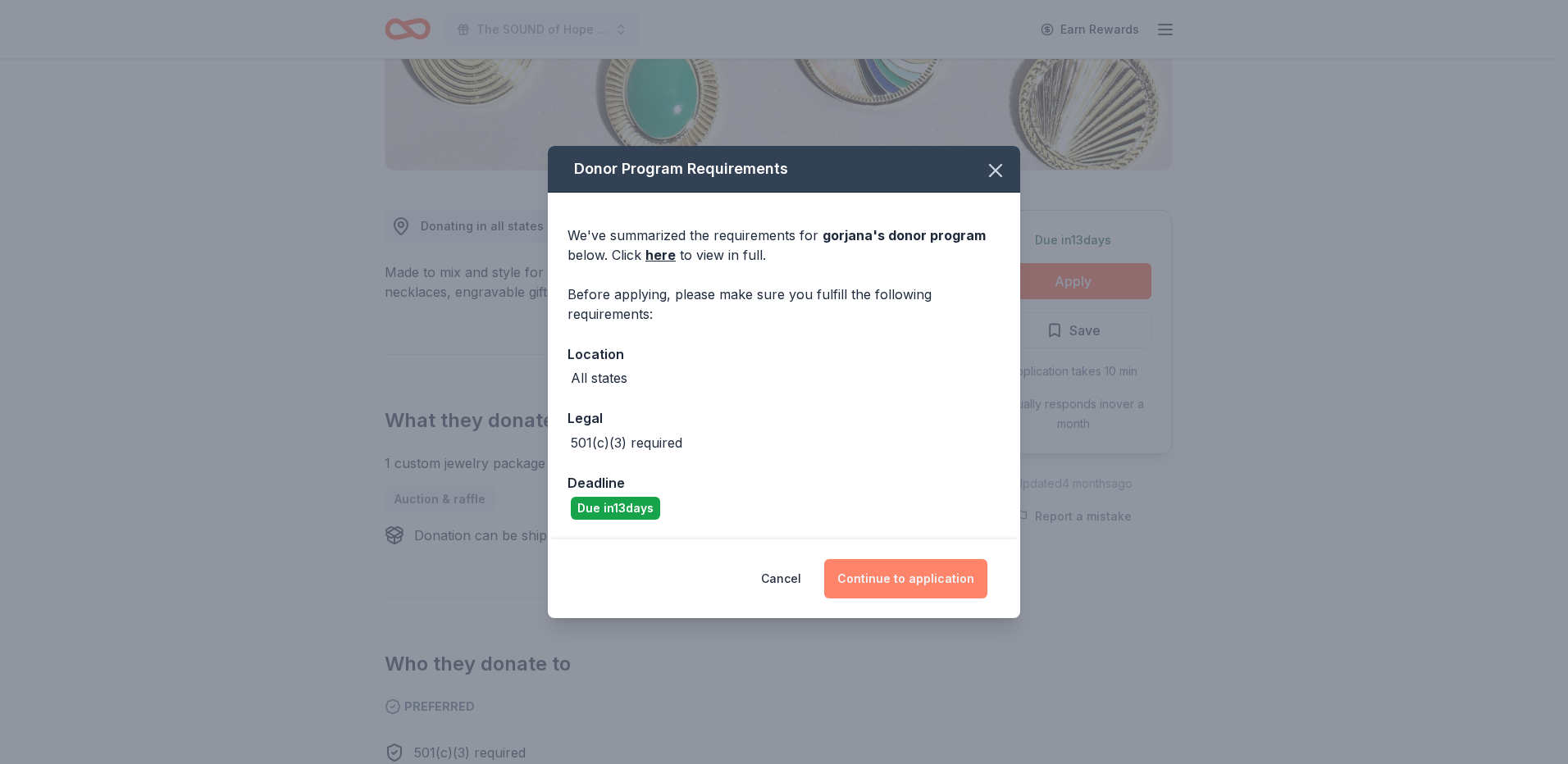
click at [863, 575] on button "Continue to application" at bounding box center [906, 579] width 163 height 39
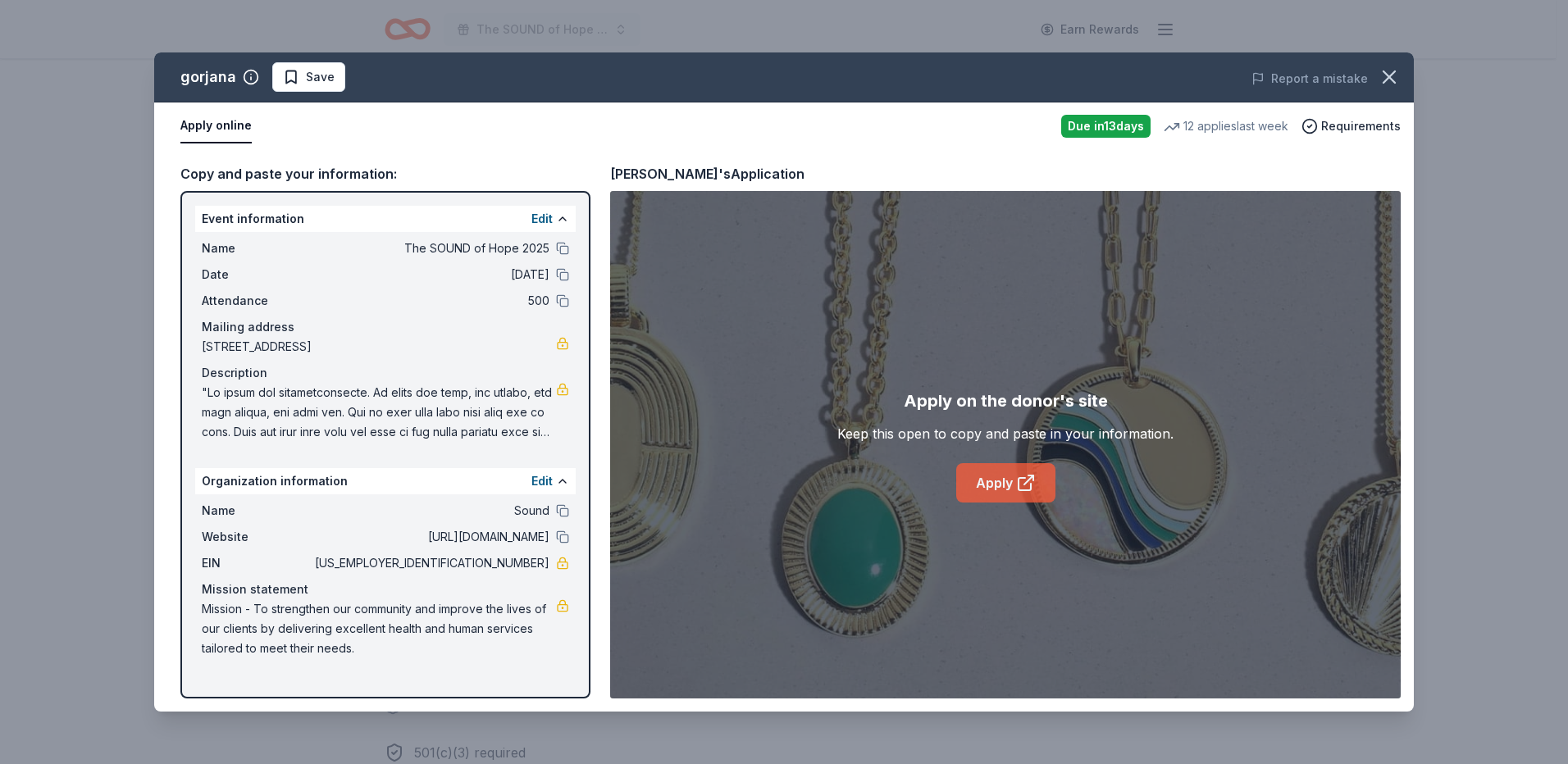
click at [999, 494] on link "Apply" at bounding box center [1005, 483] width 99 height 39
click at [1390, 75] on icon "button" at bounding box center [1389, 77] width 23 height 23
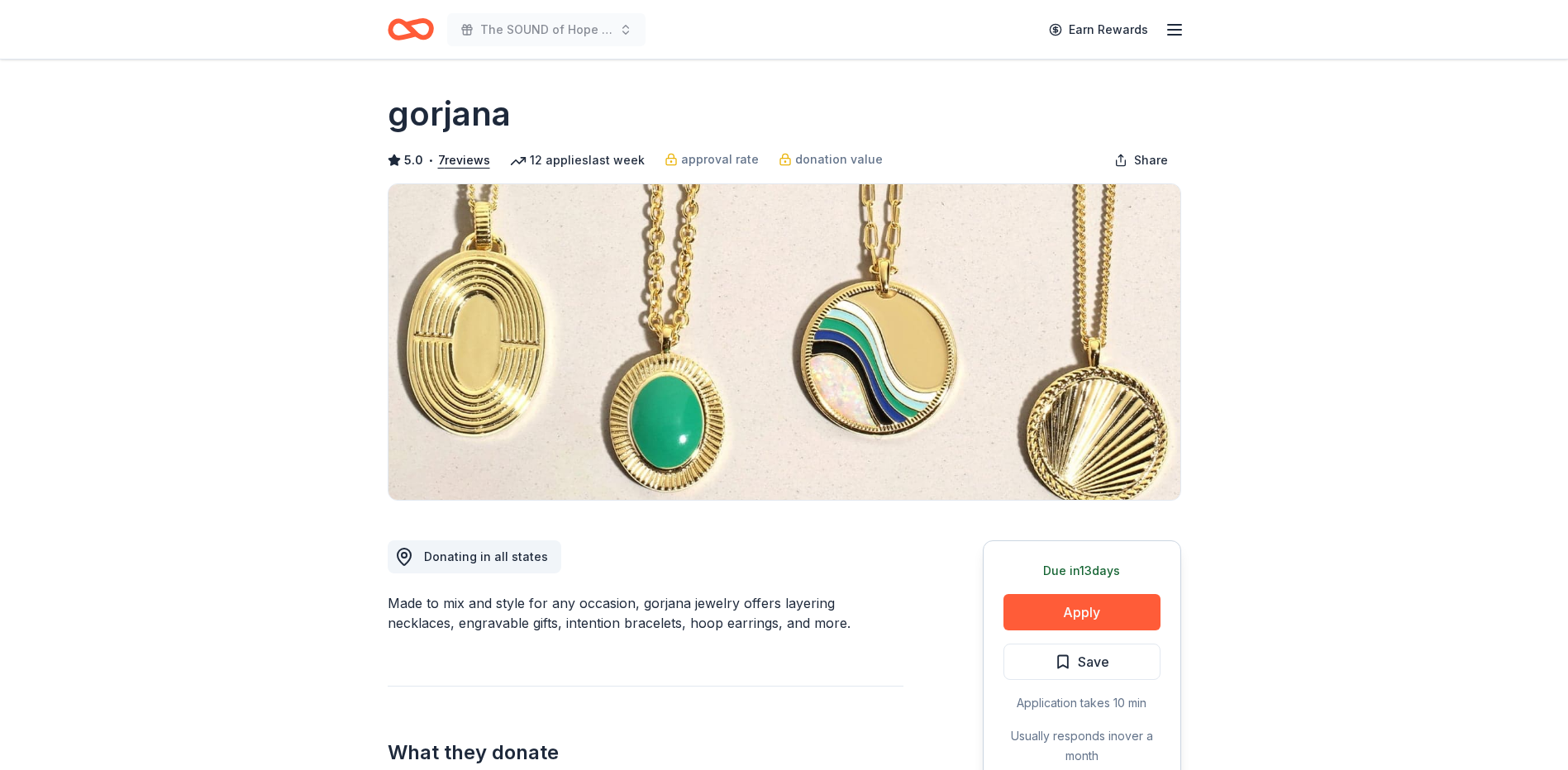
scroll to position [0, 0]
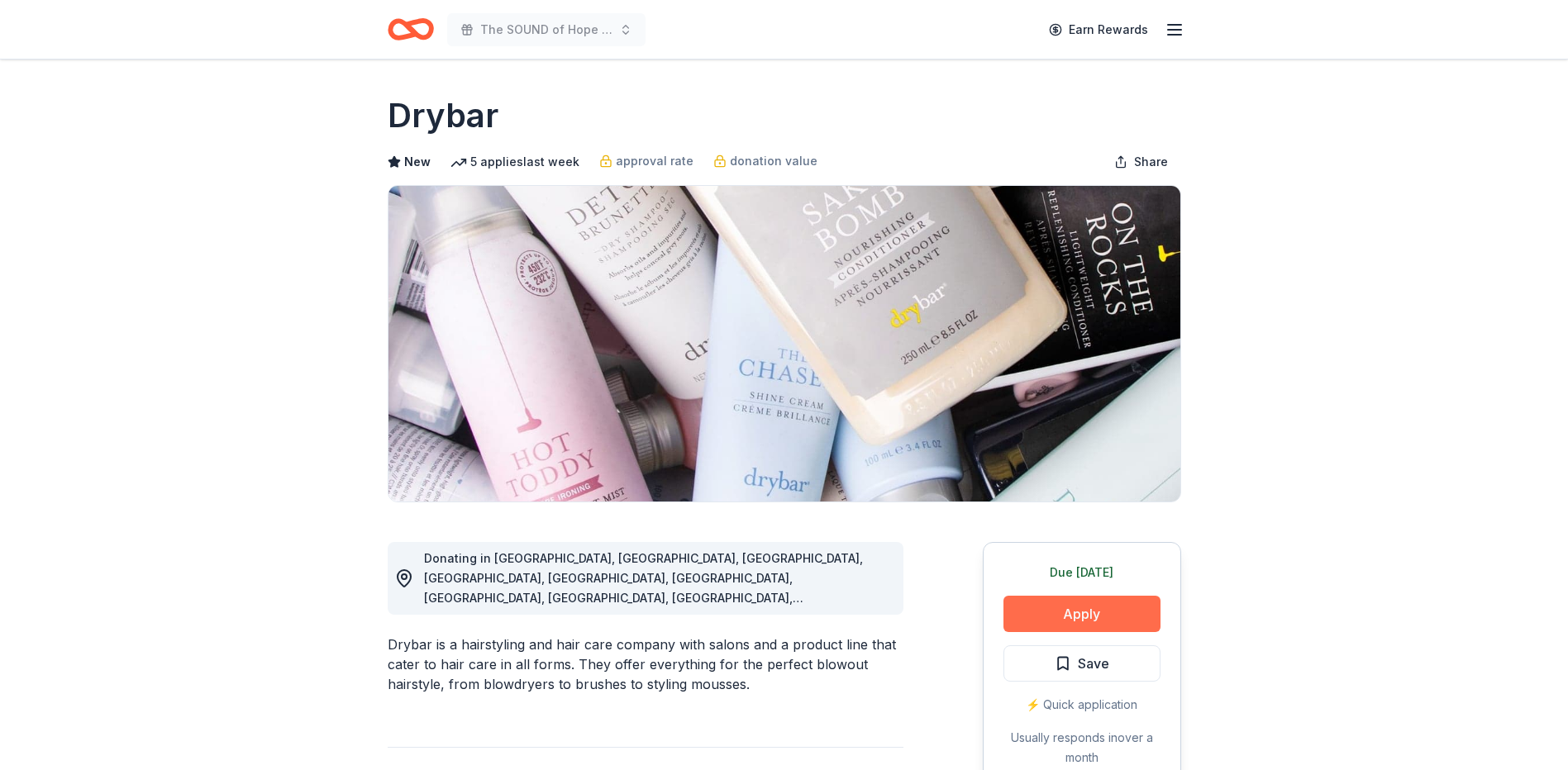
click at [1107, 618] on button "Apply" at bounding box center [1082, 614] width 157 height 36
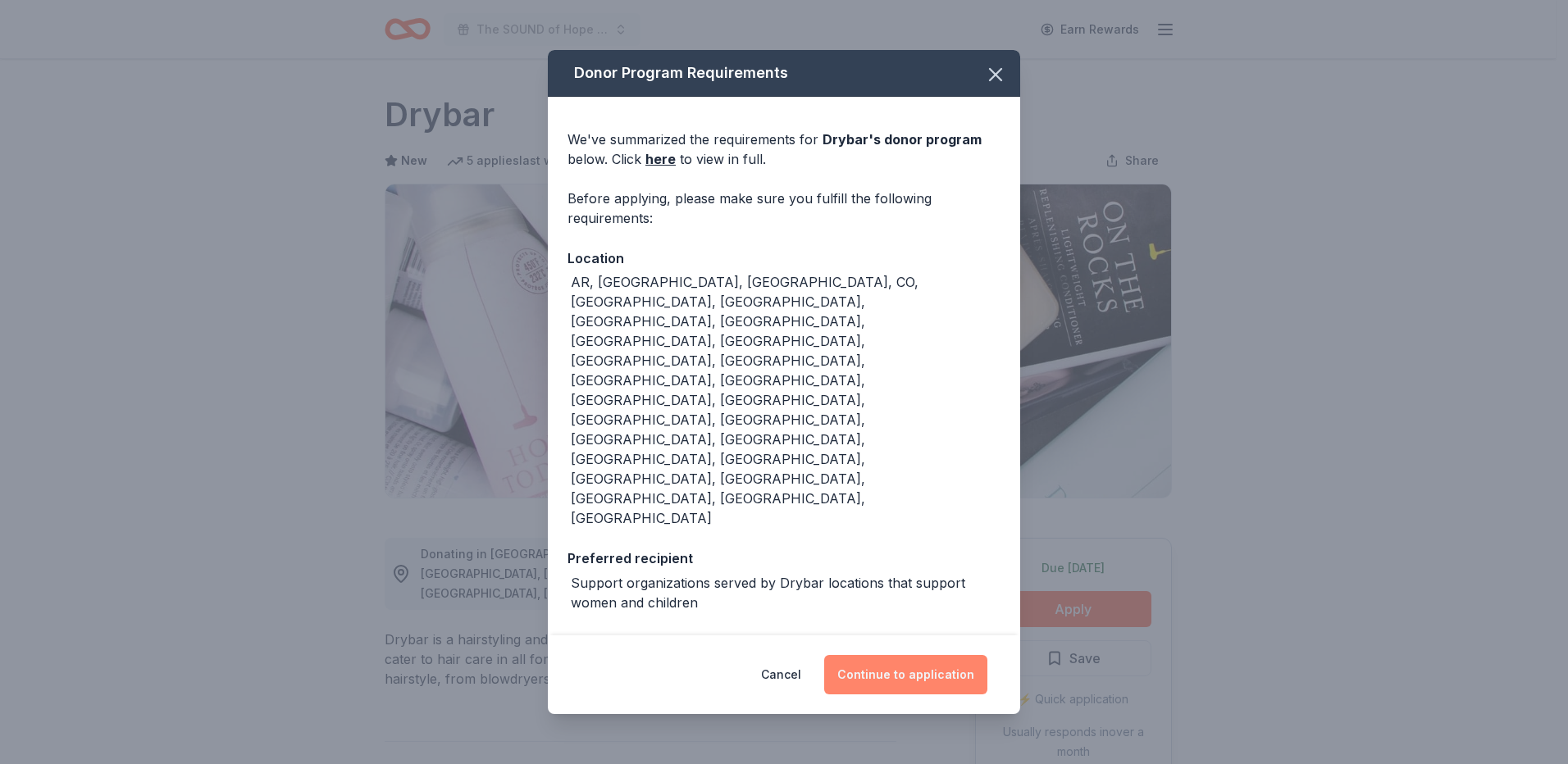
click at [913, 656] on button "Continue to application" at bounding box center [906, 675] width 163 height 39
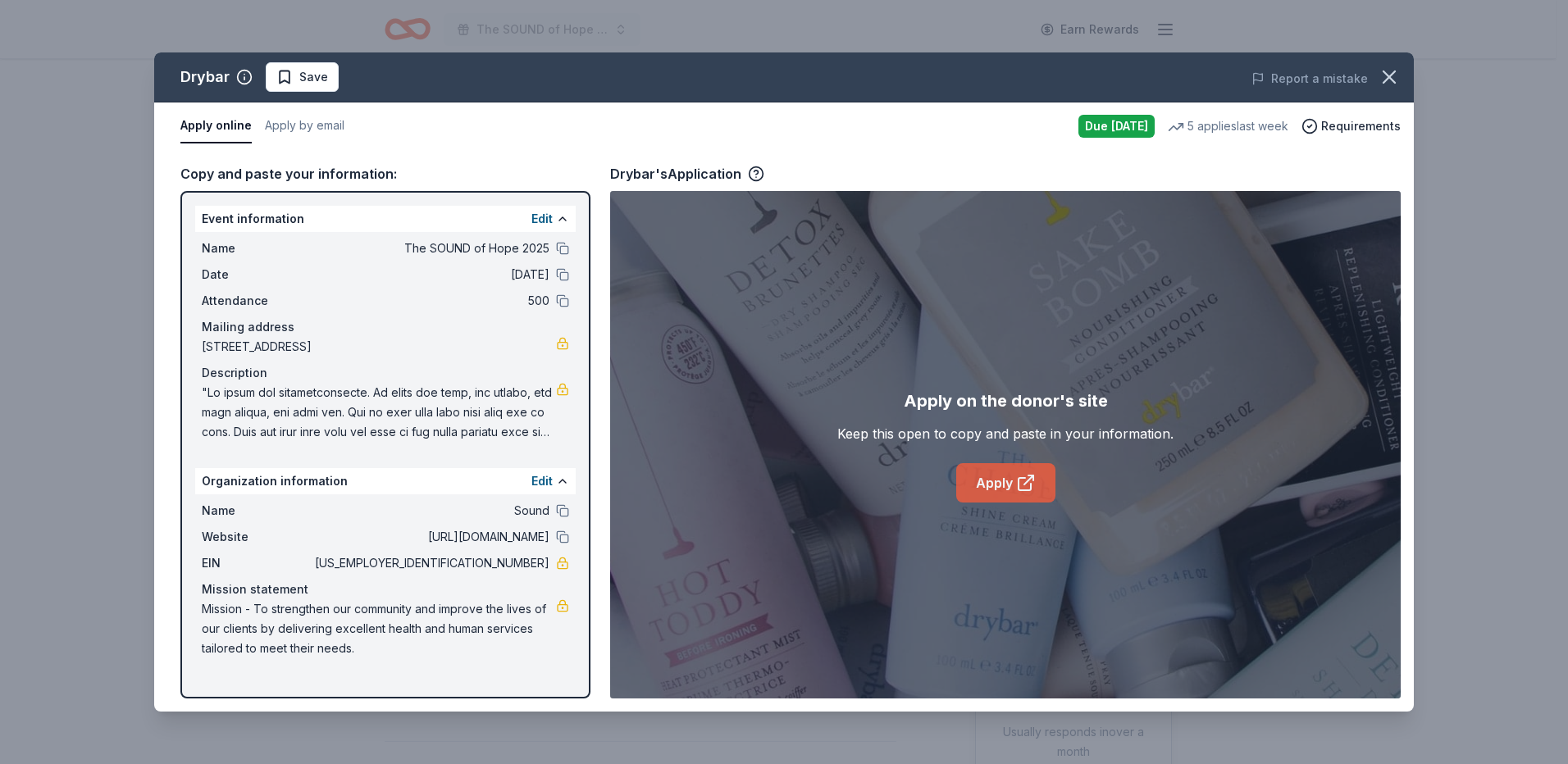
click at [1027, 473] on icon at bounding box center [1026, 482] width 19 height 19
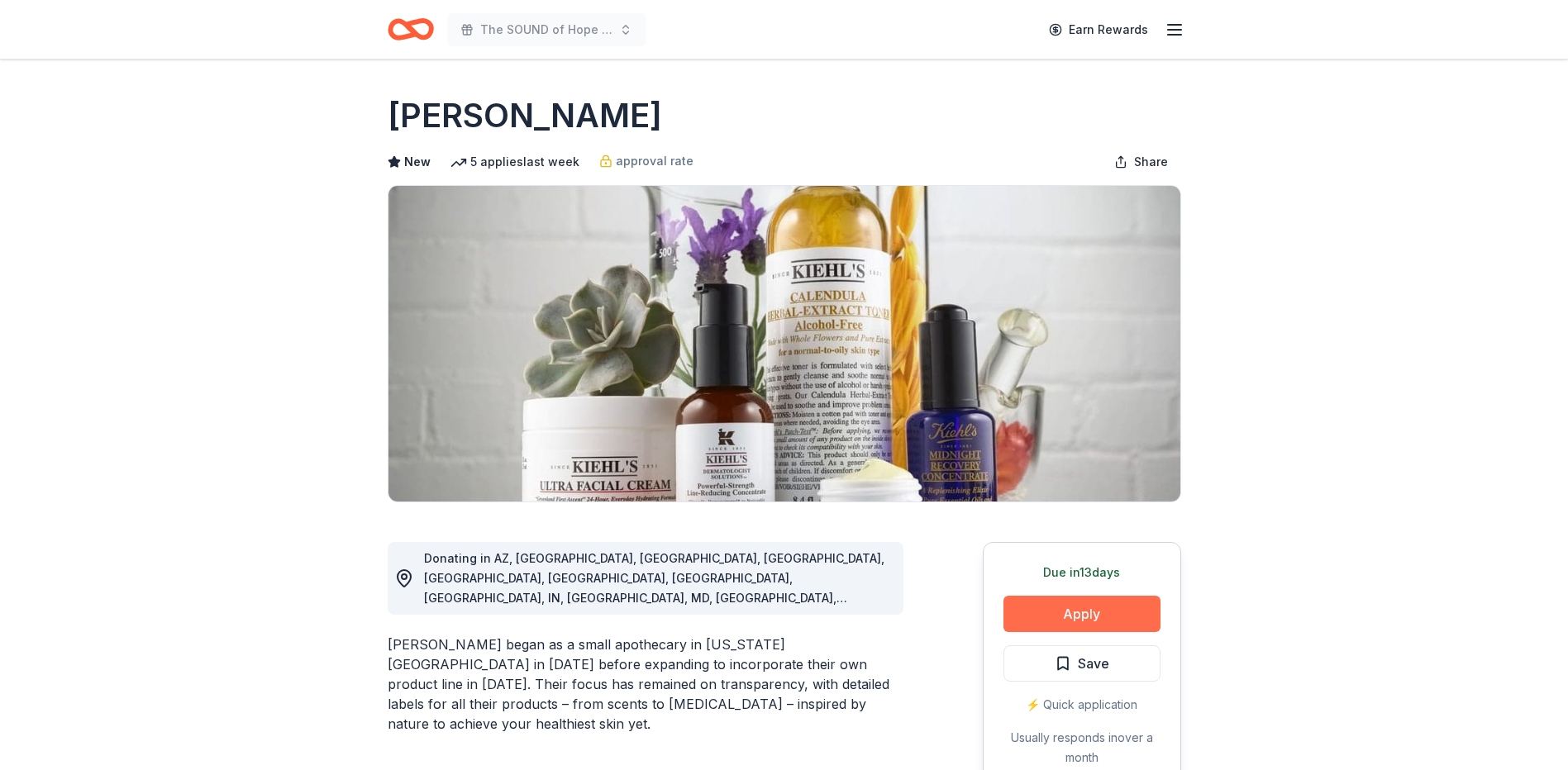
click at [1057, 609] on button "Apply" at bounding box center [1082, 614] width 157 height 36
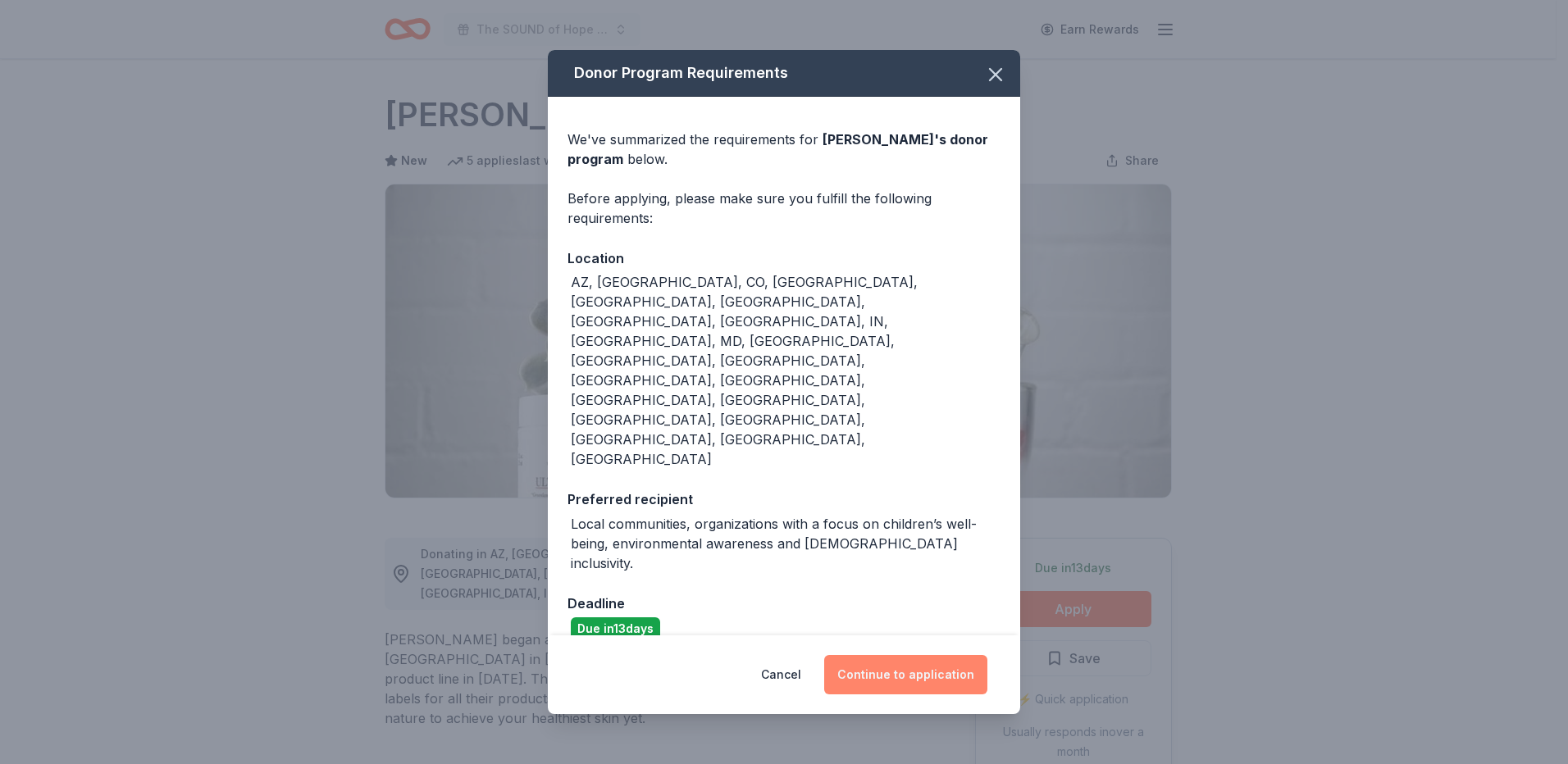
click at [903, 656] on button "Continue to application" at bounding box center [906, 675] width 163 height 39
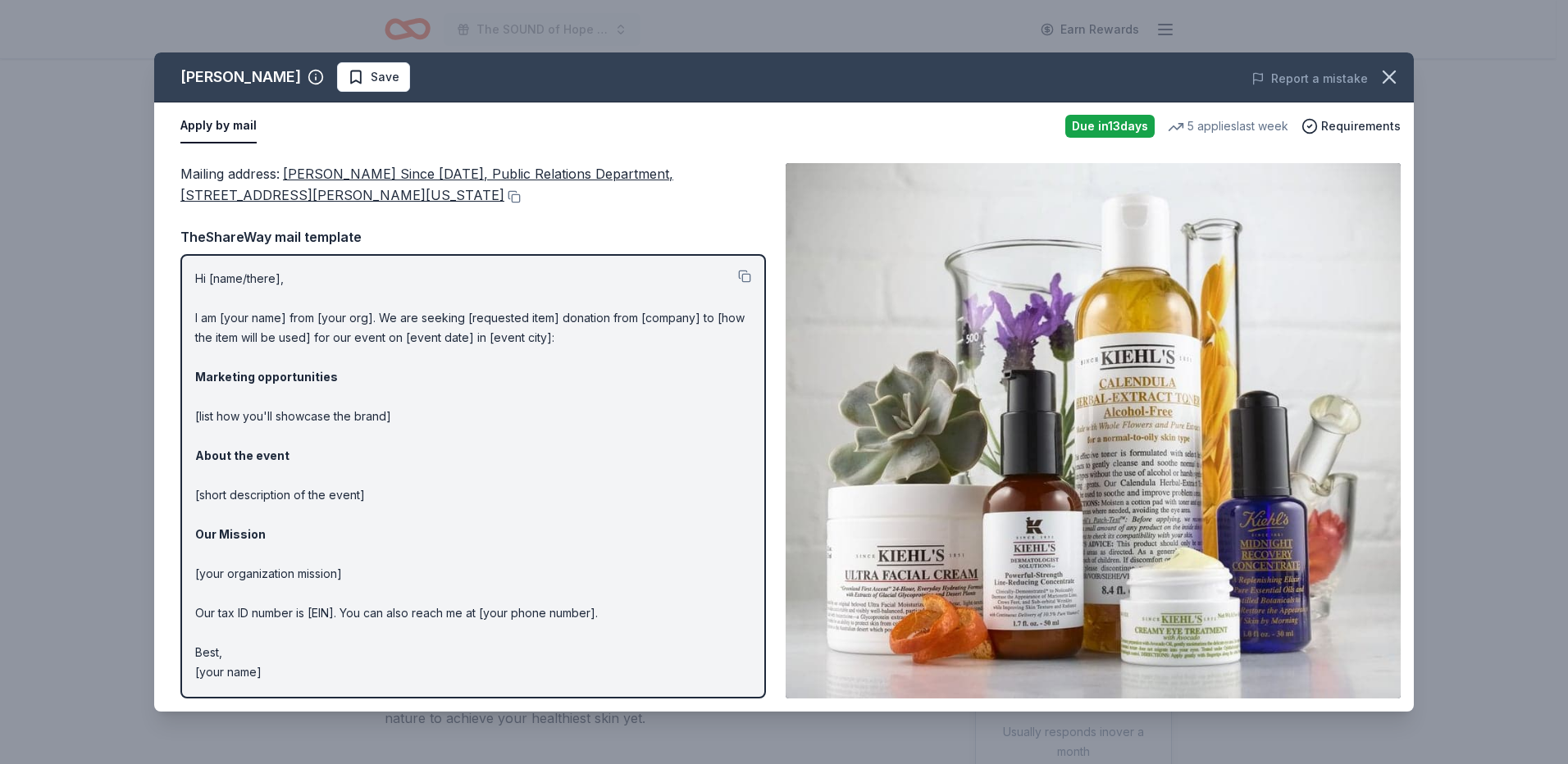
drag, startPoint x: 361, startPoint y: 191, endPoint x: 278, endPoint y: 171, distance: 85.4
click at [278, 171] on div "Mailing address : [PERSON_NAME] Since [DATE], Public Relations Department, [STR…" at bounding box center [474, 185] width 586 height 44
click at [504, 191] on button at bounding box center [513, 197] width 17 height 13
click at [1389, 83] on icon "button" at bounding box center [1389, 77] width 23 height 23
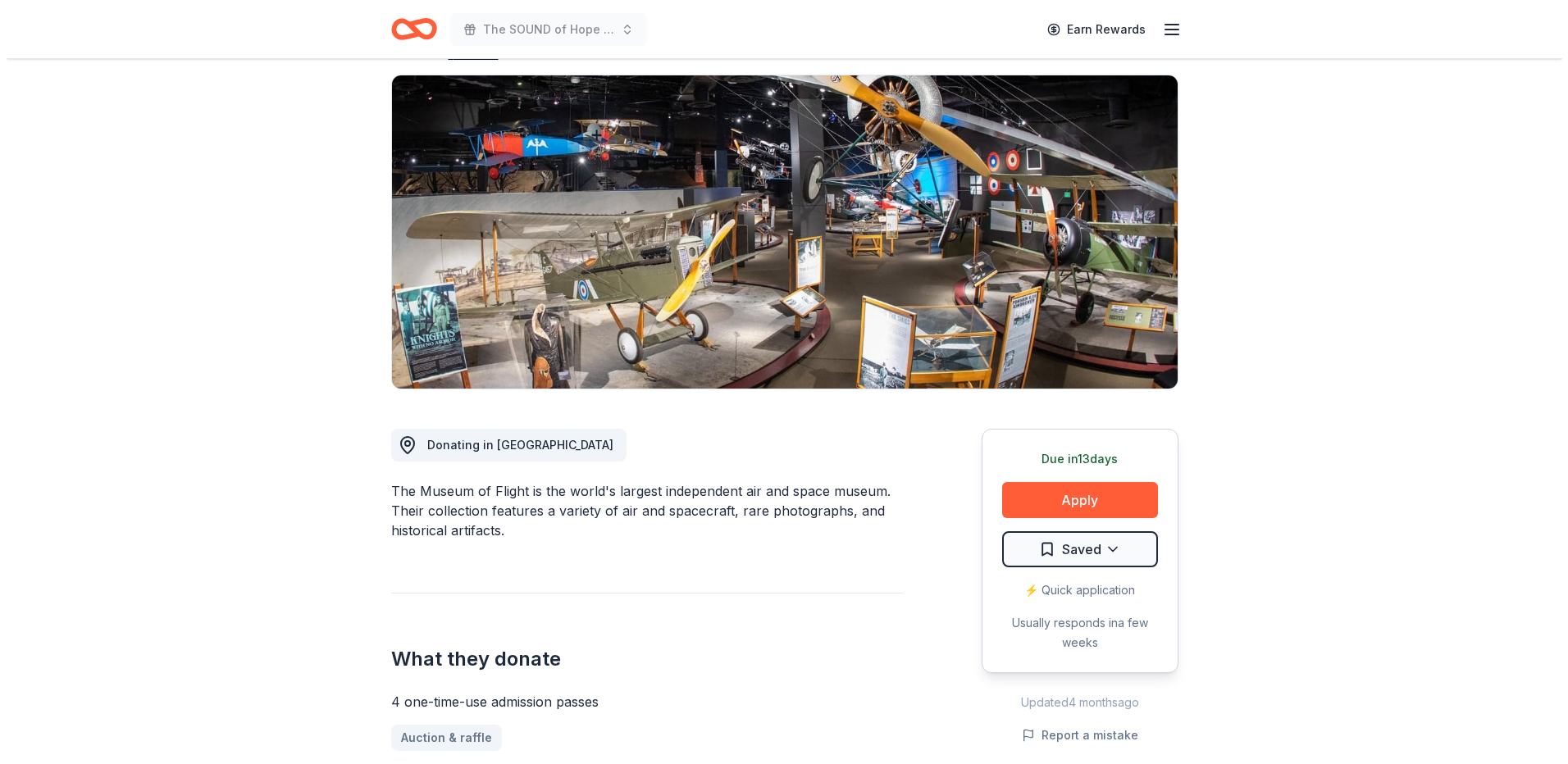
scroll to position [246, 0]
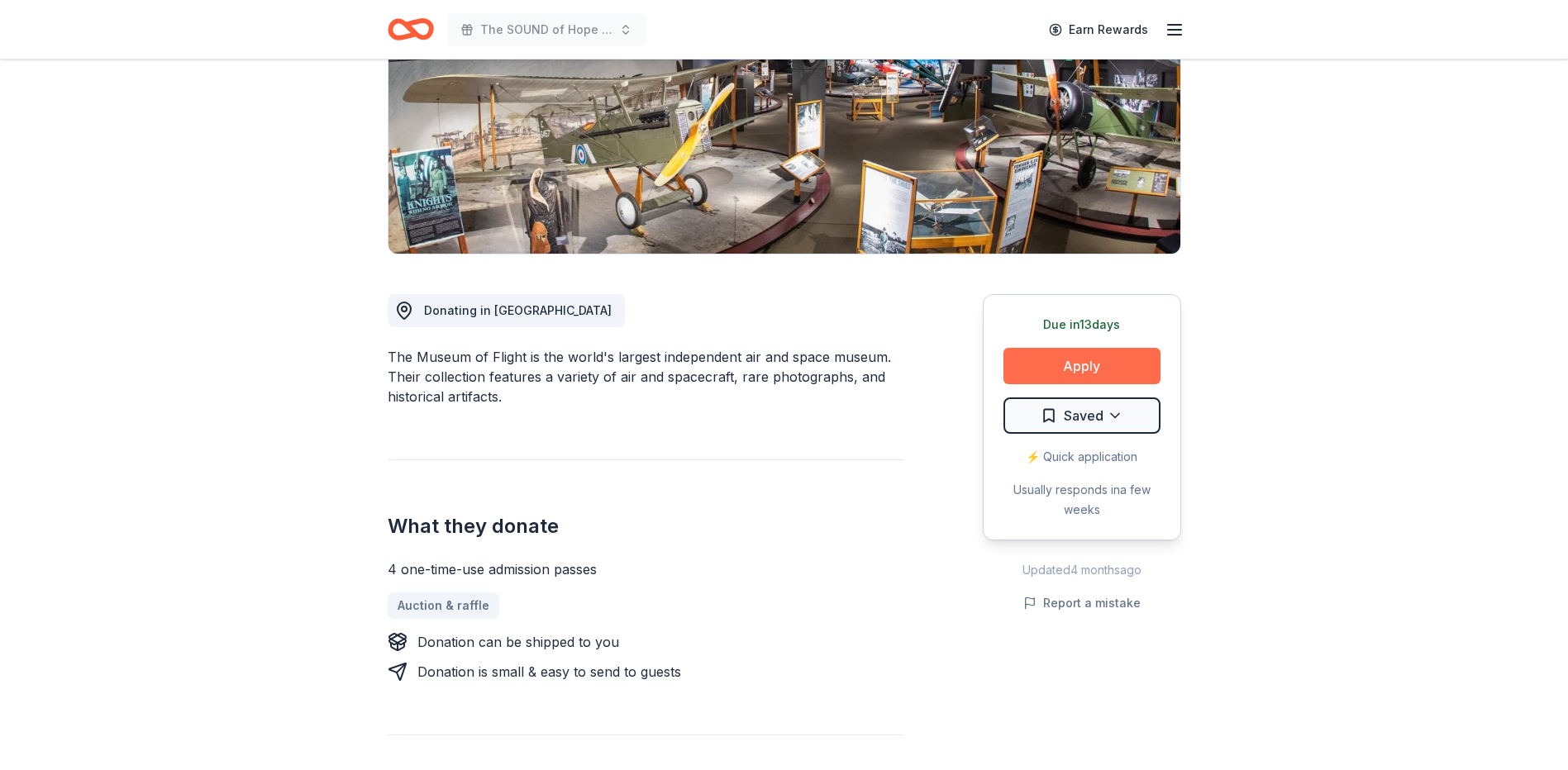
click at [1030, 362] on button "Apply" at bounding box center [1082, 365] width 157 height 36
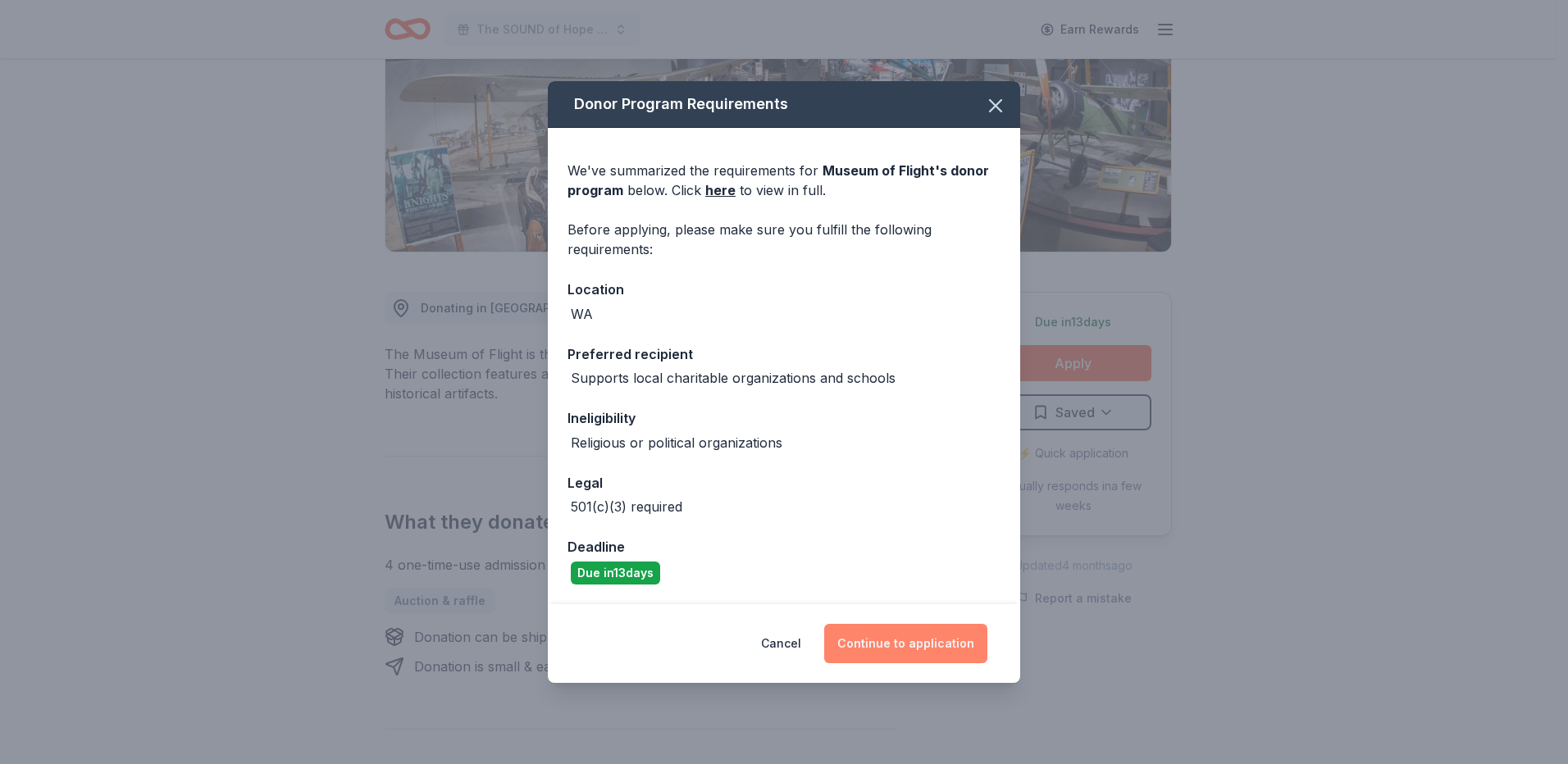
click at [969, 651] on button "Continue to application" at bounding box center [906, 643] width 163 height 39
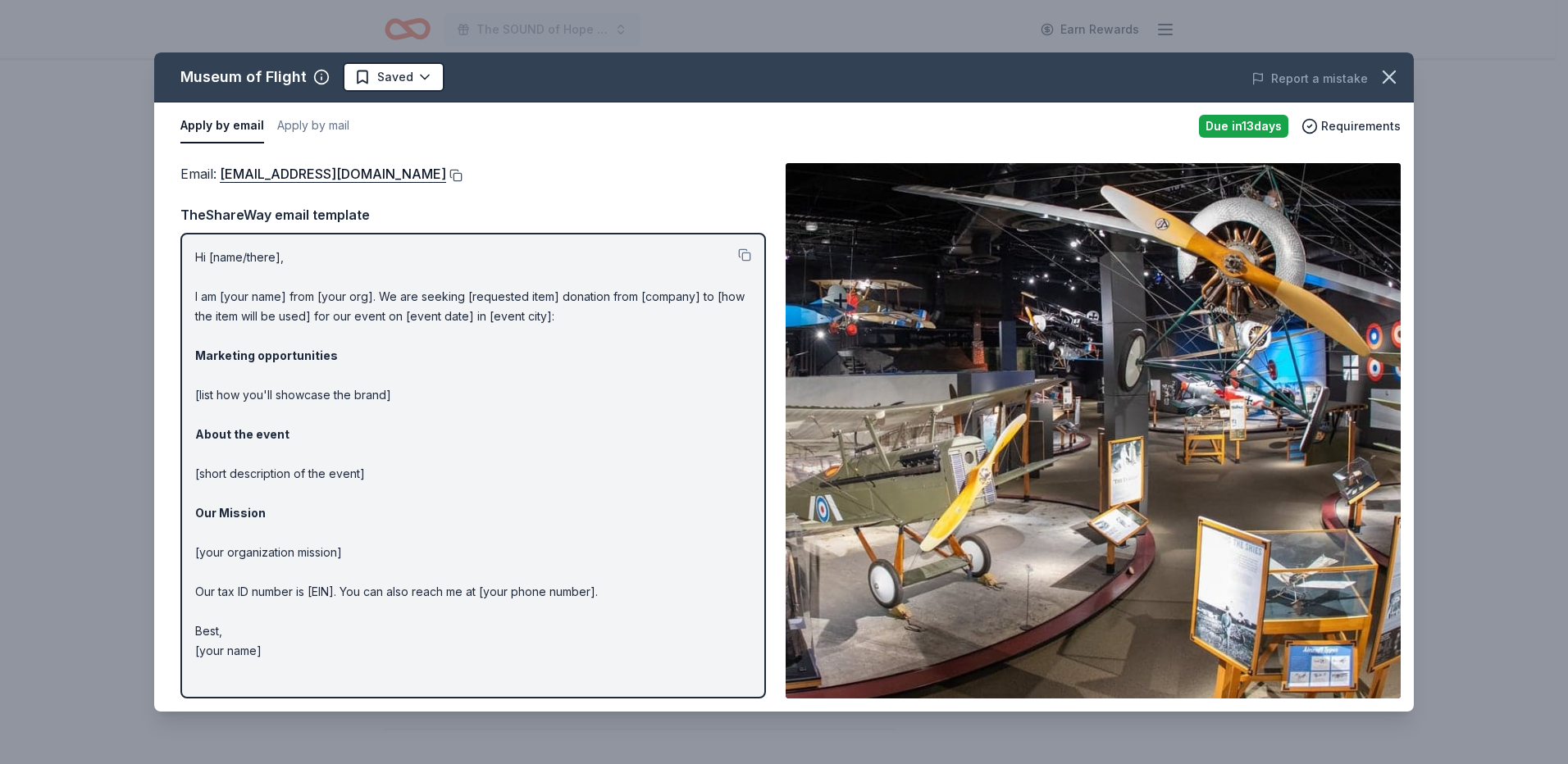
click at [457, 176] on button at bounding box center [454, 175] width 17 height 13
